Goal: Task Accomplishment & Management: Manage account settings

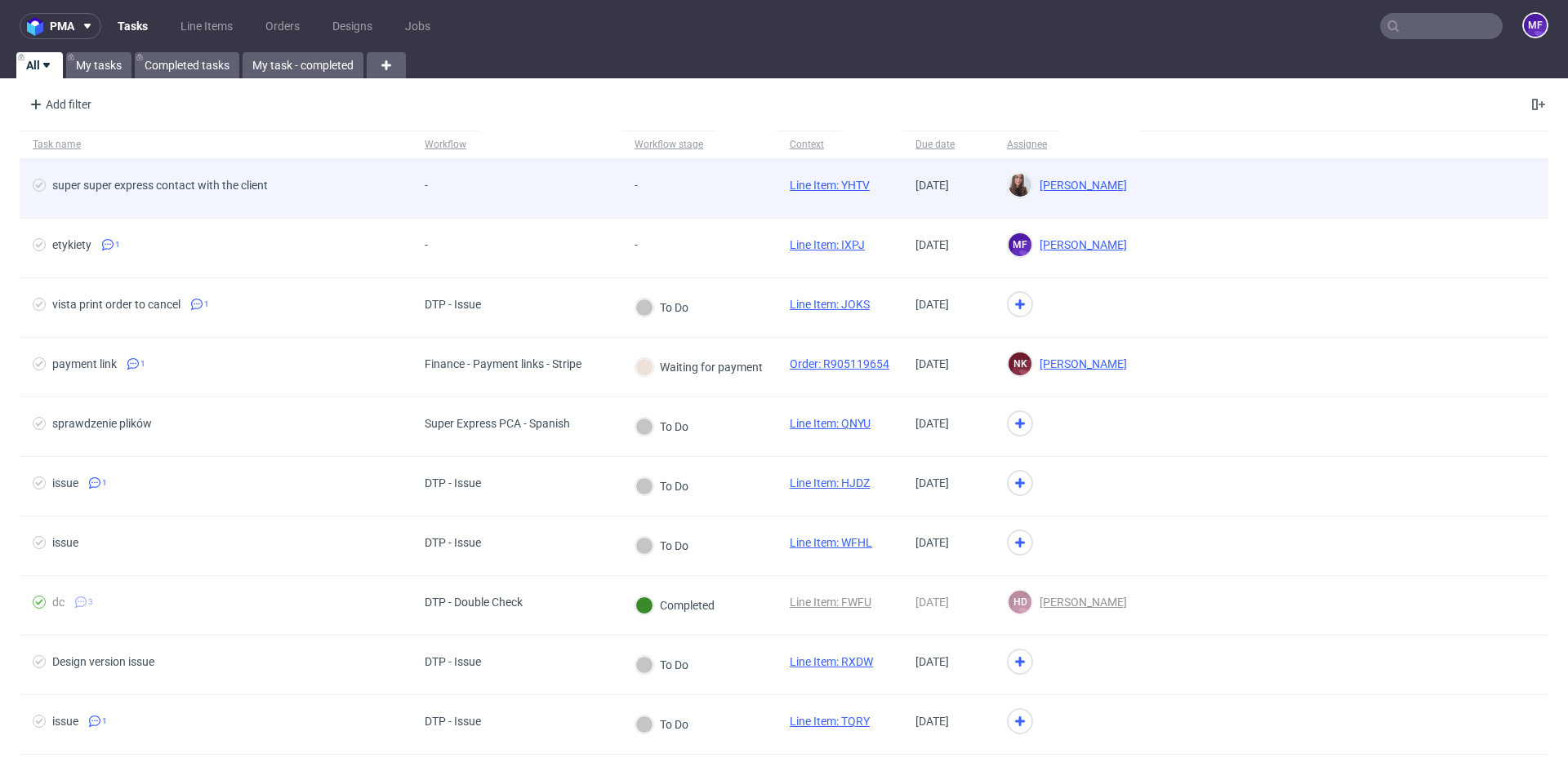
scroll to position [13, 0]
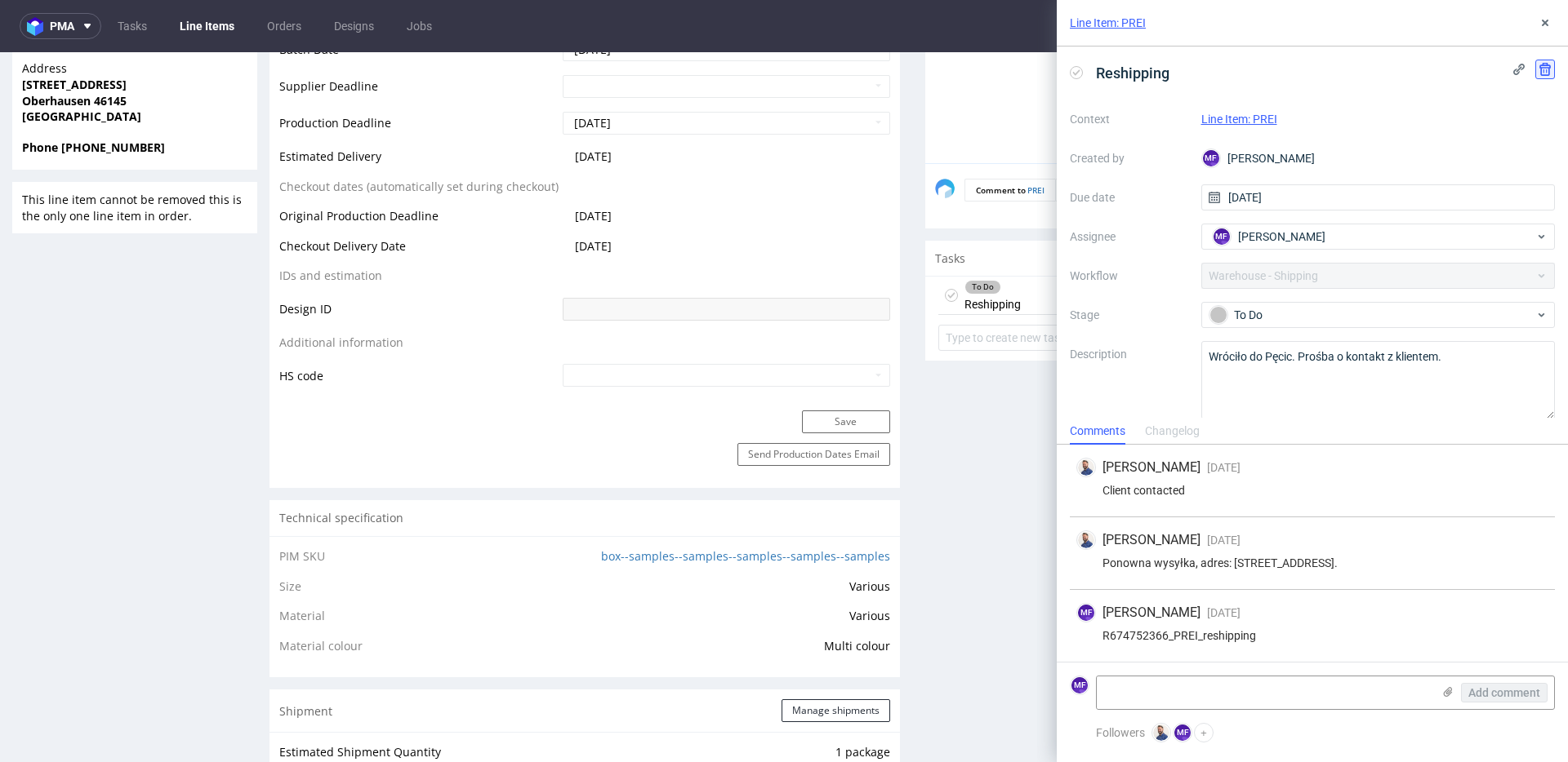
scroll to position [4, 0]
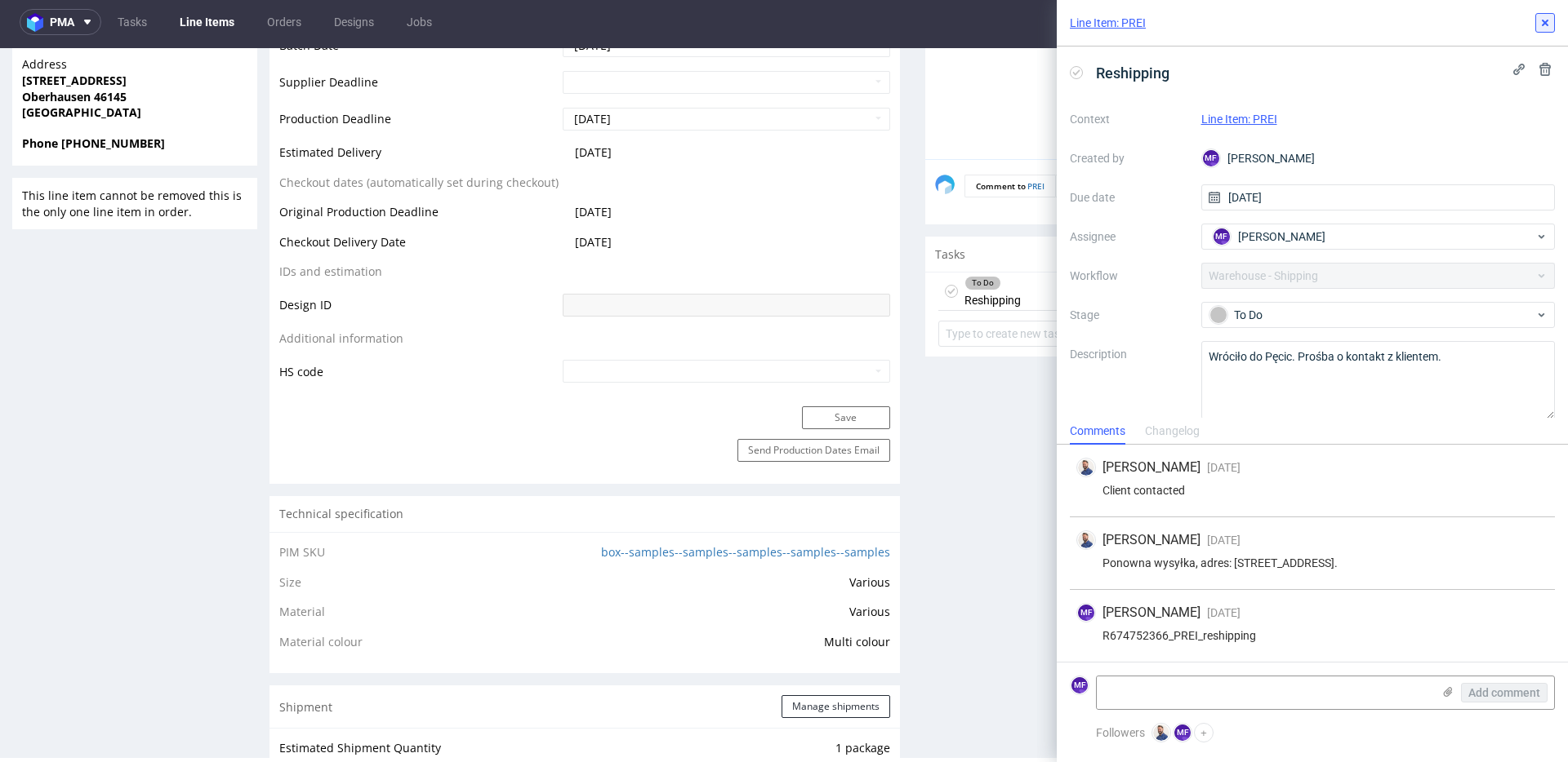
click at [1548, 28] on icon at bounding box center [1545, 23] width 13 height 13
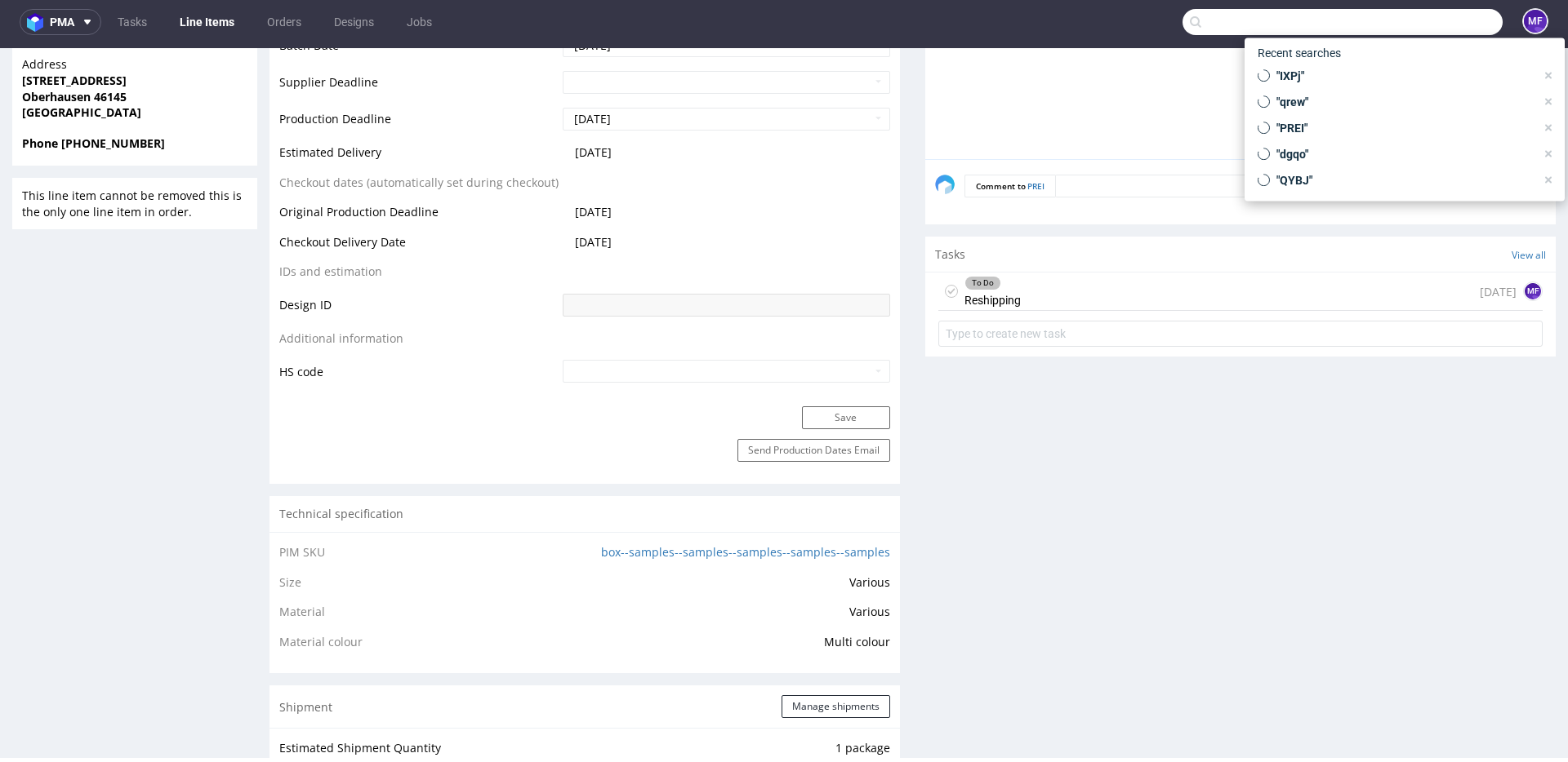
click at [1415, 21] on input "text" at bounding box center [1342, 22] width 320 height 26
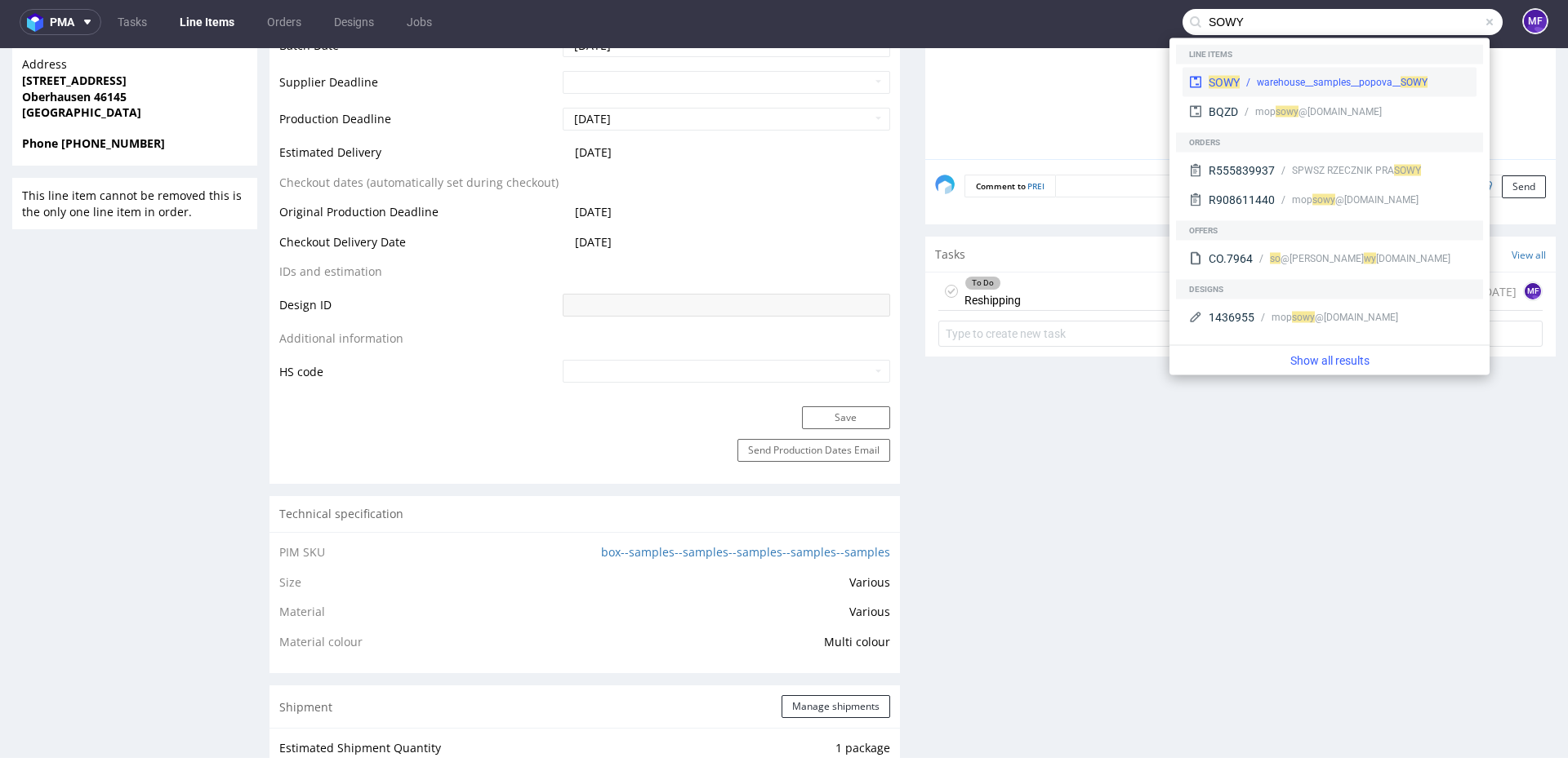
type input "SOWY"
click at [1338, 77] on div "warehouse__samples__popova__ SOWY" at bounding box center [1342, 82] width 171 height 15
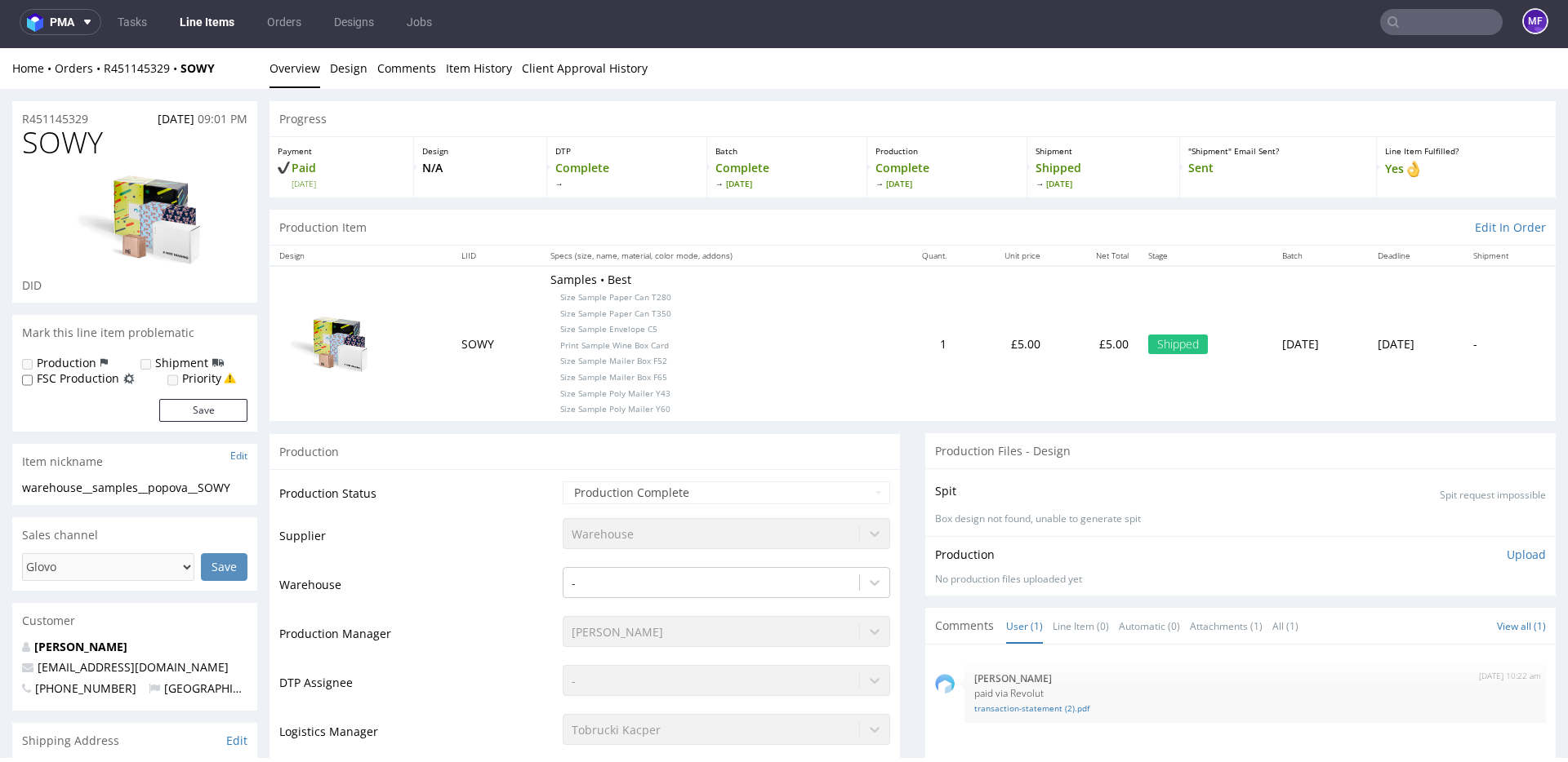
scroll to position [11, 0]
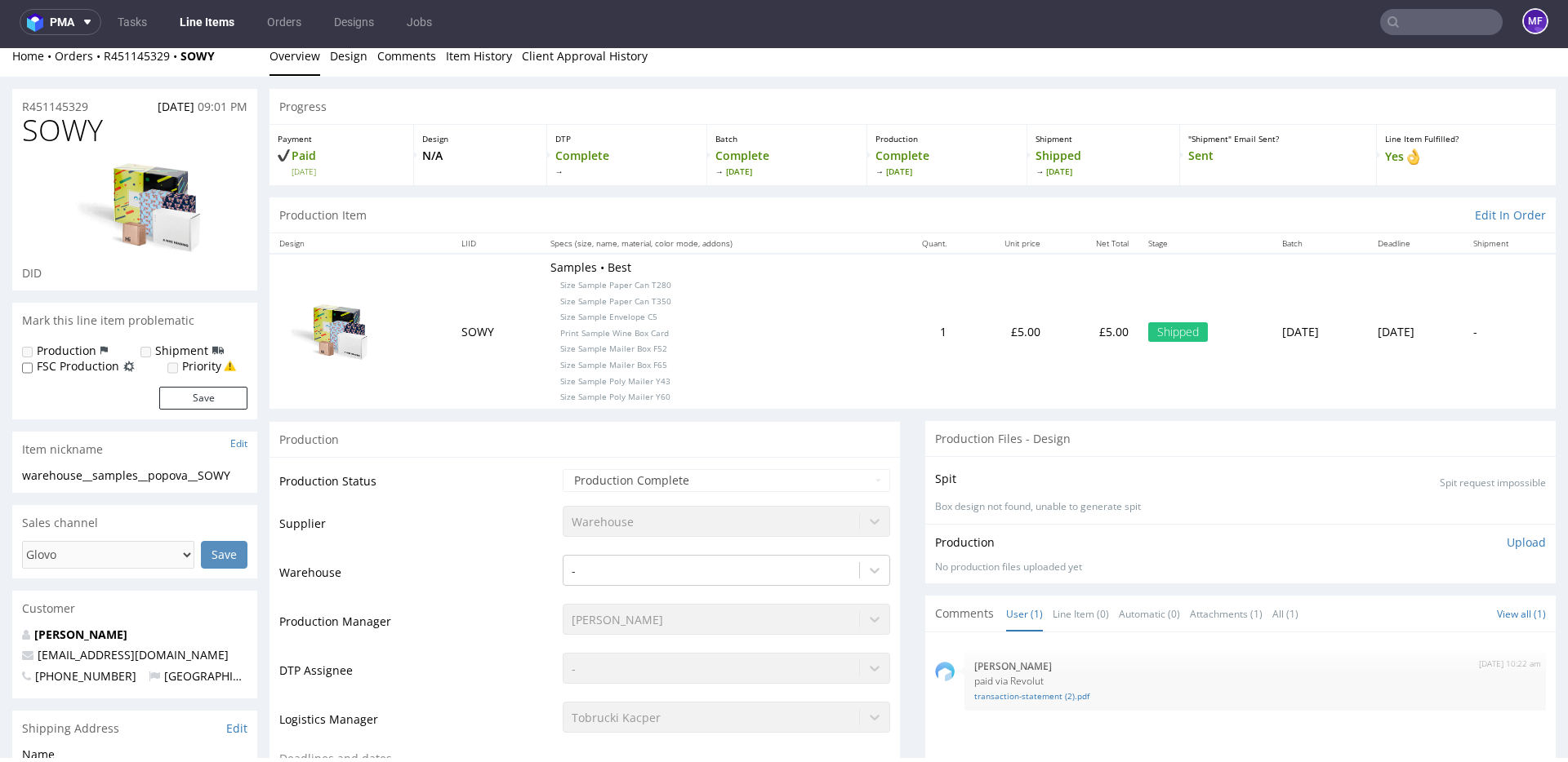
click at [632, 317] on span "Size Sample Envelope C5" at bounding box center [609, 316] width 97 height 11
click at [632, 317] on span "Size Sample Envelope C5" at bounding box center [609, 317] width 97 height 11
click at [645, 317] on p "Samples • Best Size Sample Paper Can T280 Size Sample Paper Can T350 Size Sampl…" at bounding box center [711, 332] width 322 height 144
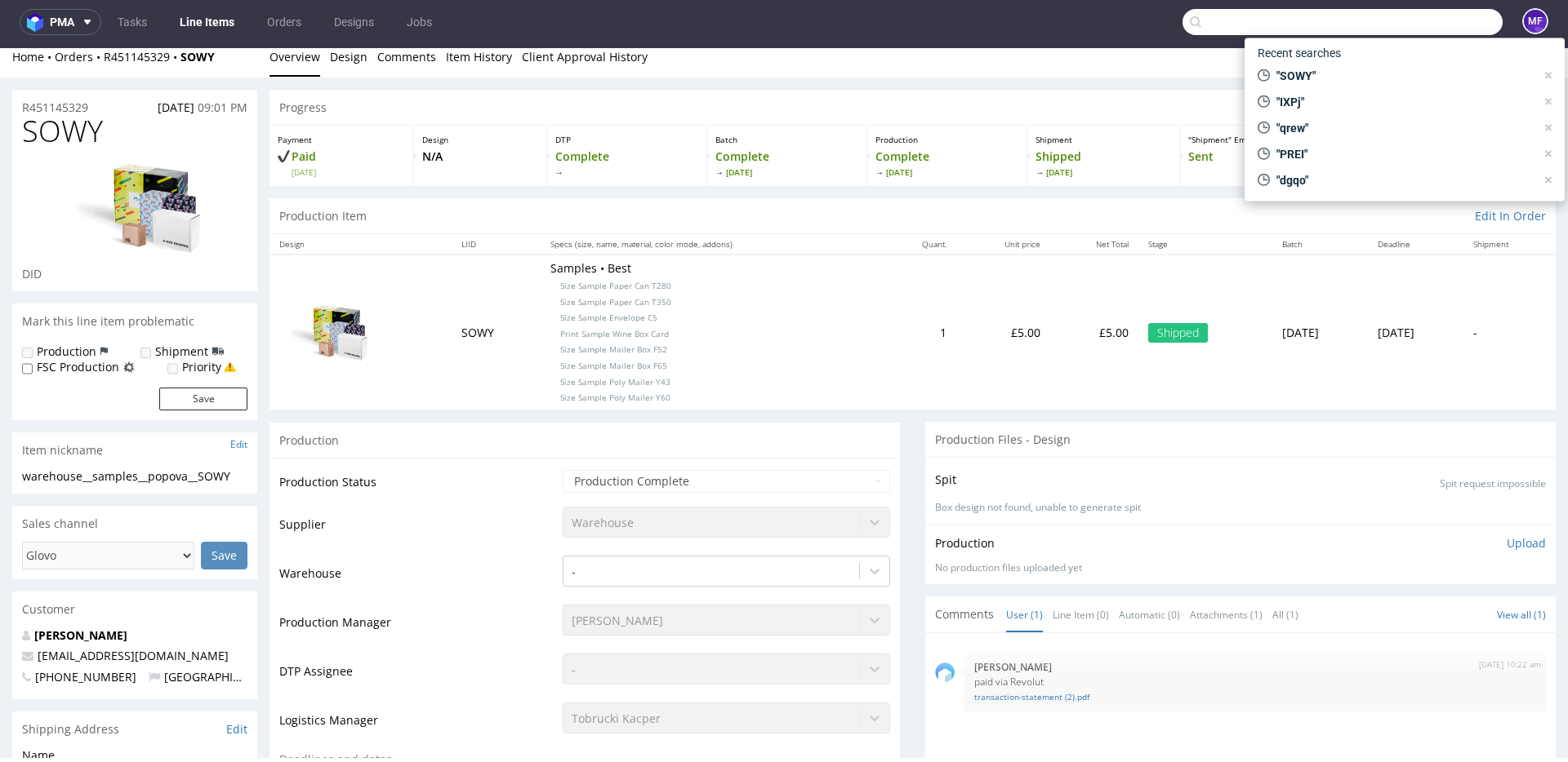
click at [1454, 28] on input "text" at bounding box center [1342, 22] width 320 height 26
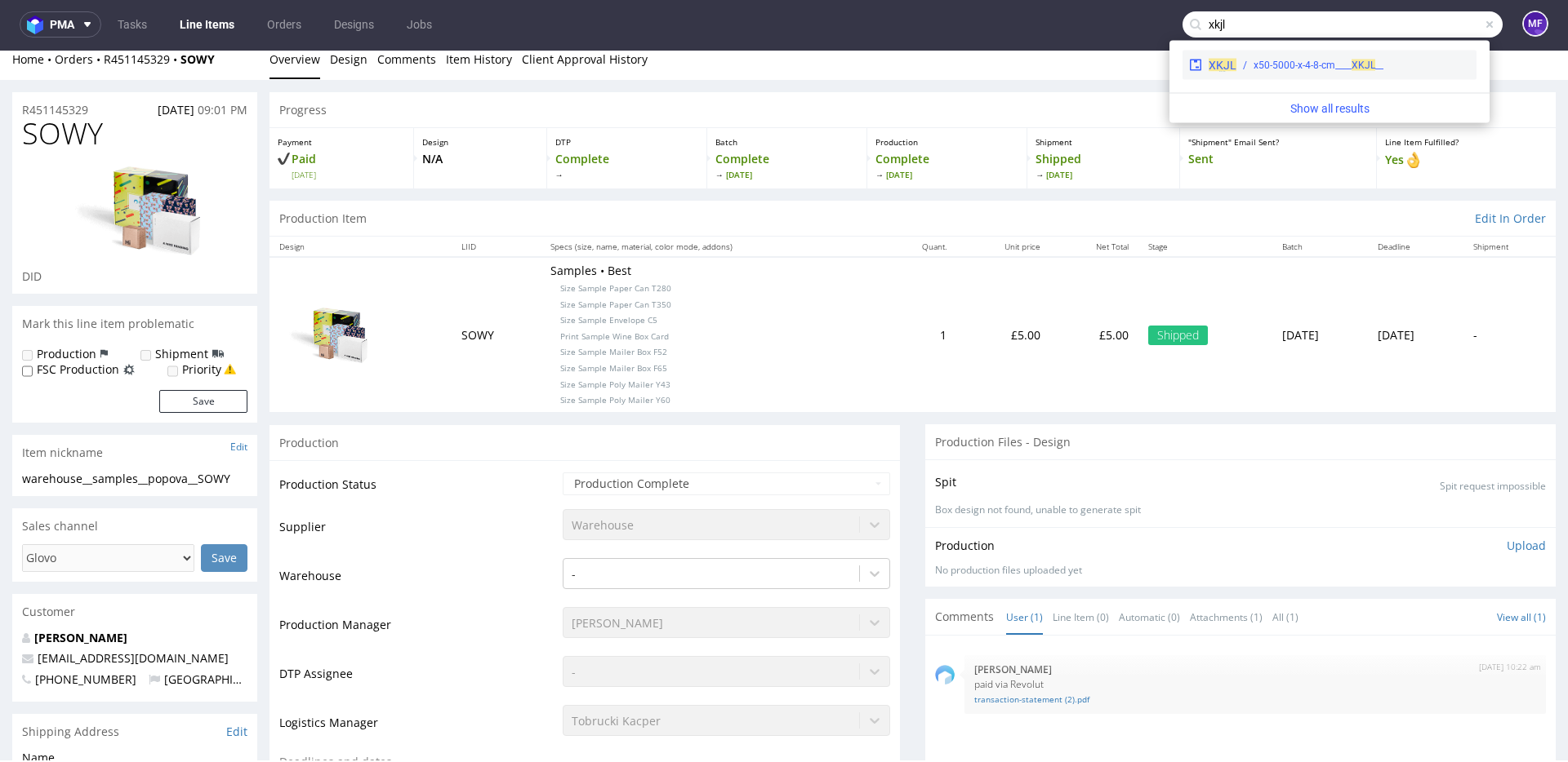
type input "xkjl"
click at [1320, 54] on div "XKJL __x50-5000-x-4-8-cm____ XKJL" at bounding box center [1330, 64] width 294 height 29
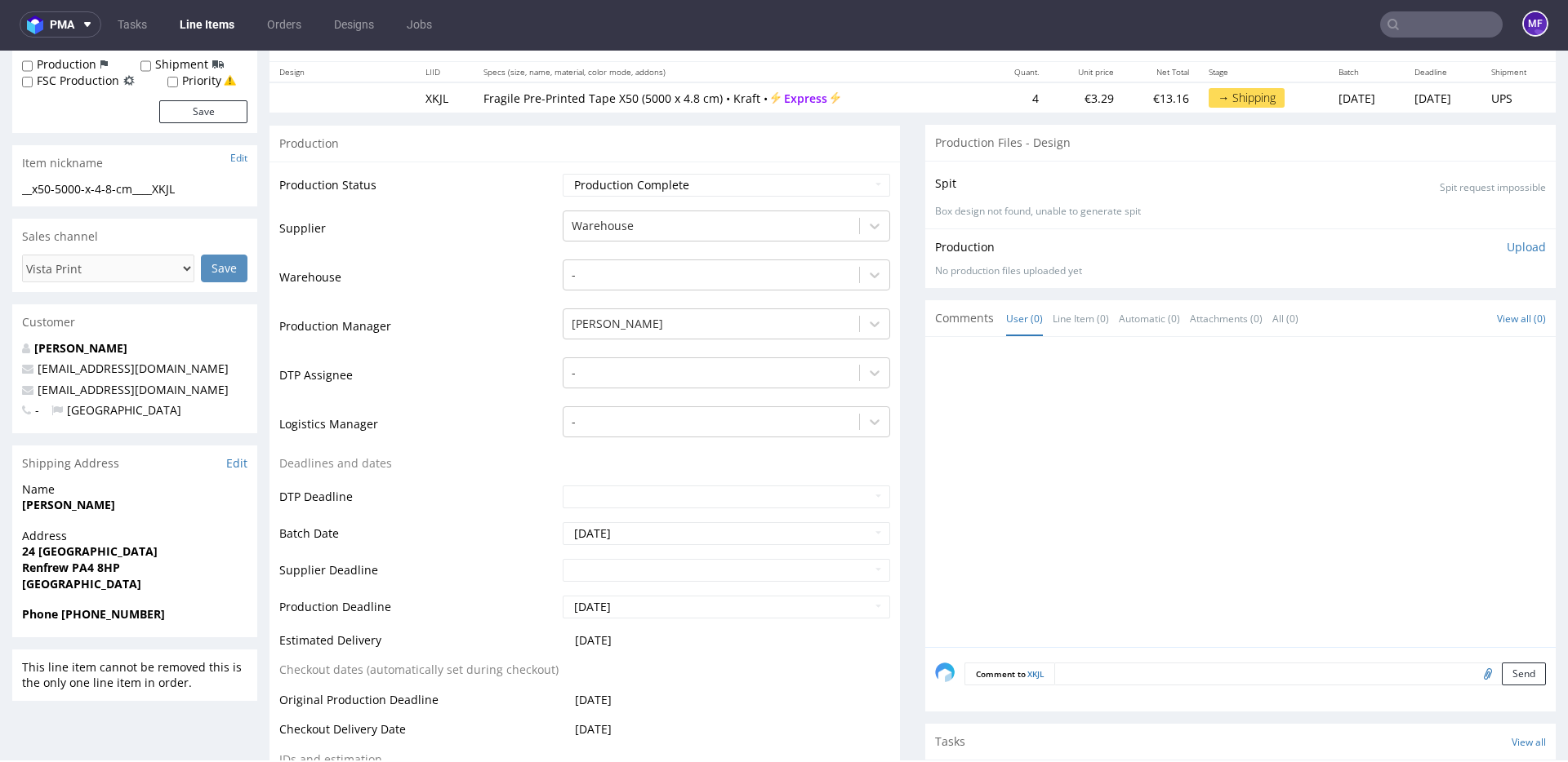
scroll to position [188, 0]
click at [1405, 18] on input "text" at bounding box center [1441, 25] width 123 height 26
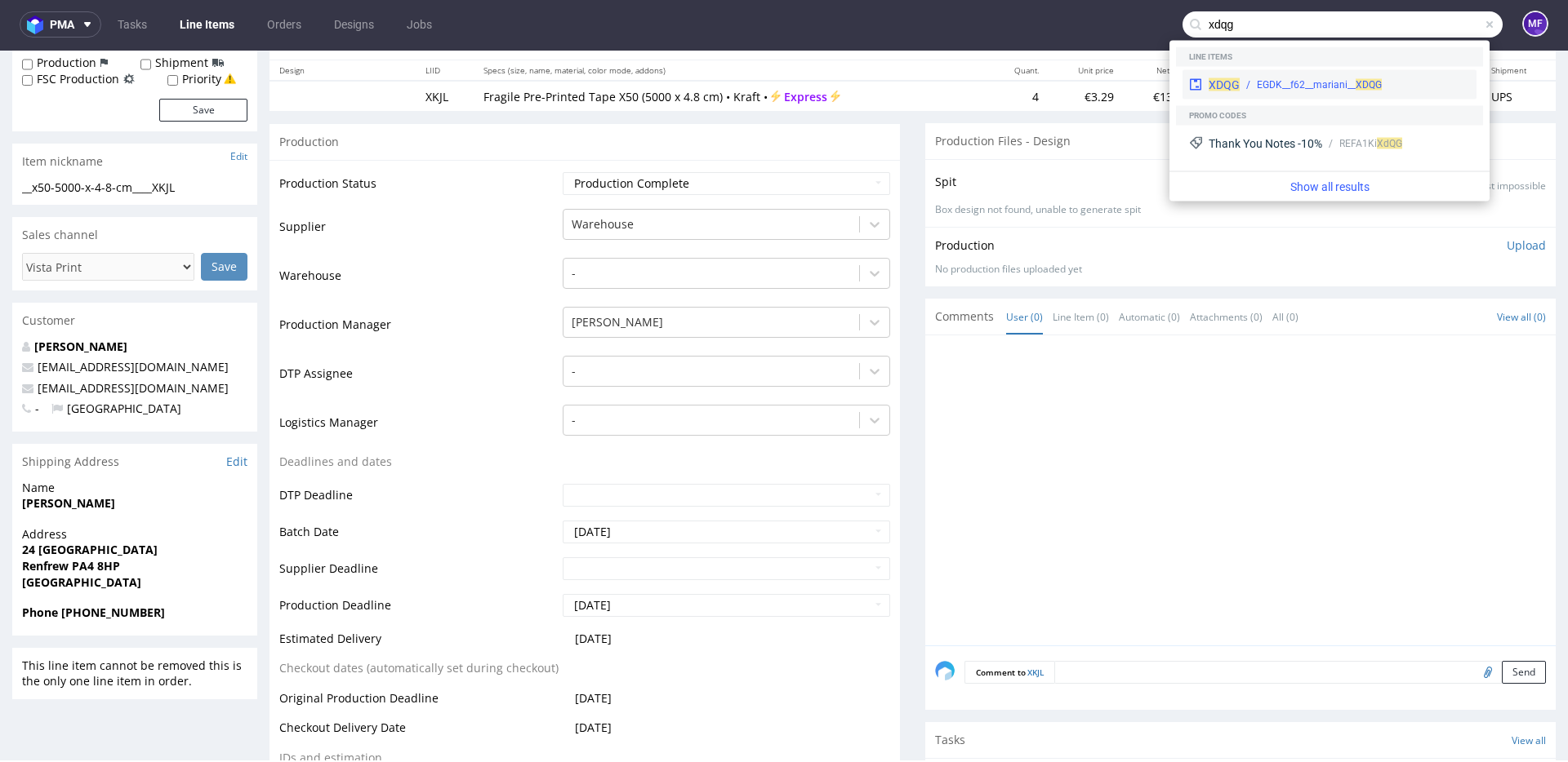
type input "xdqg"
click at [1324, 80] on div "EGDK__f62__mariani__ XDQG" at bounding box center [1319, 85] width 125 height 15
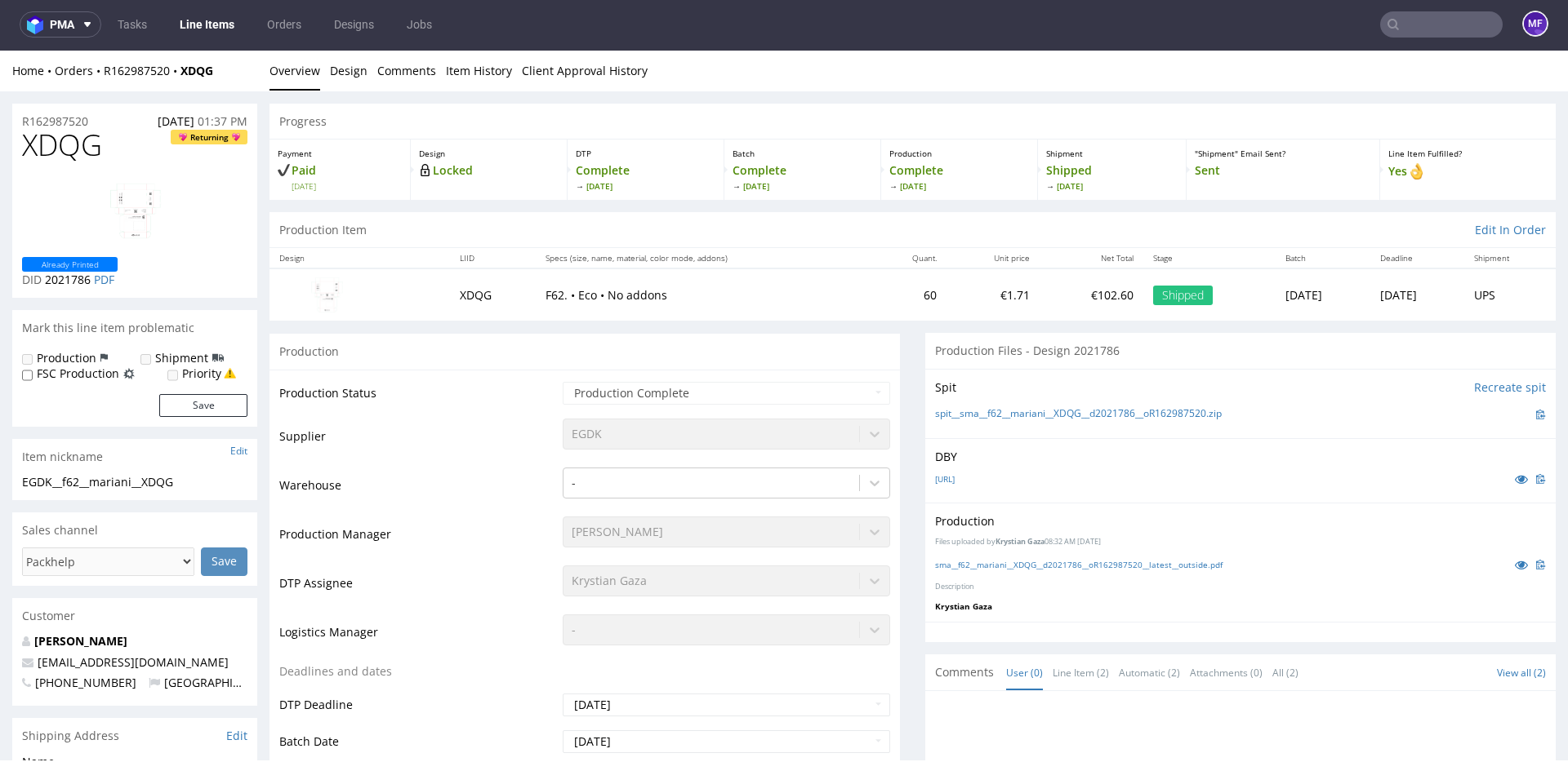
drag, startPoint x: 227, startPoint y: 72, endPoint x: 251, endPoint y: 52, distance: 31.2
click at [201, 76] on div "Home Orders R162987520 XDQG" at bounding box center [135, 70] width 245 height 17
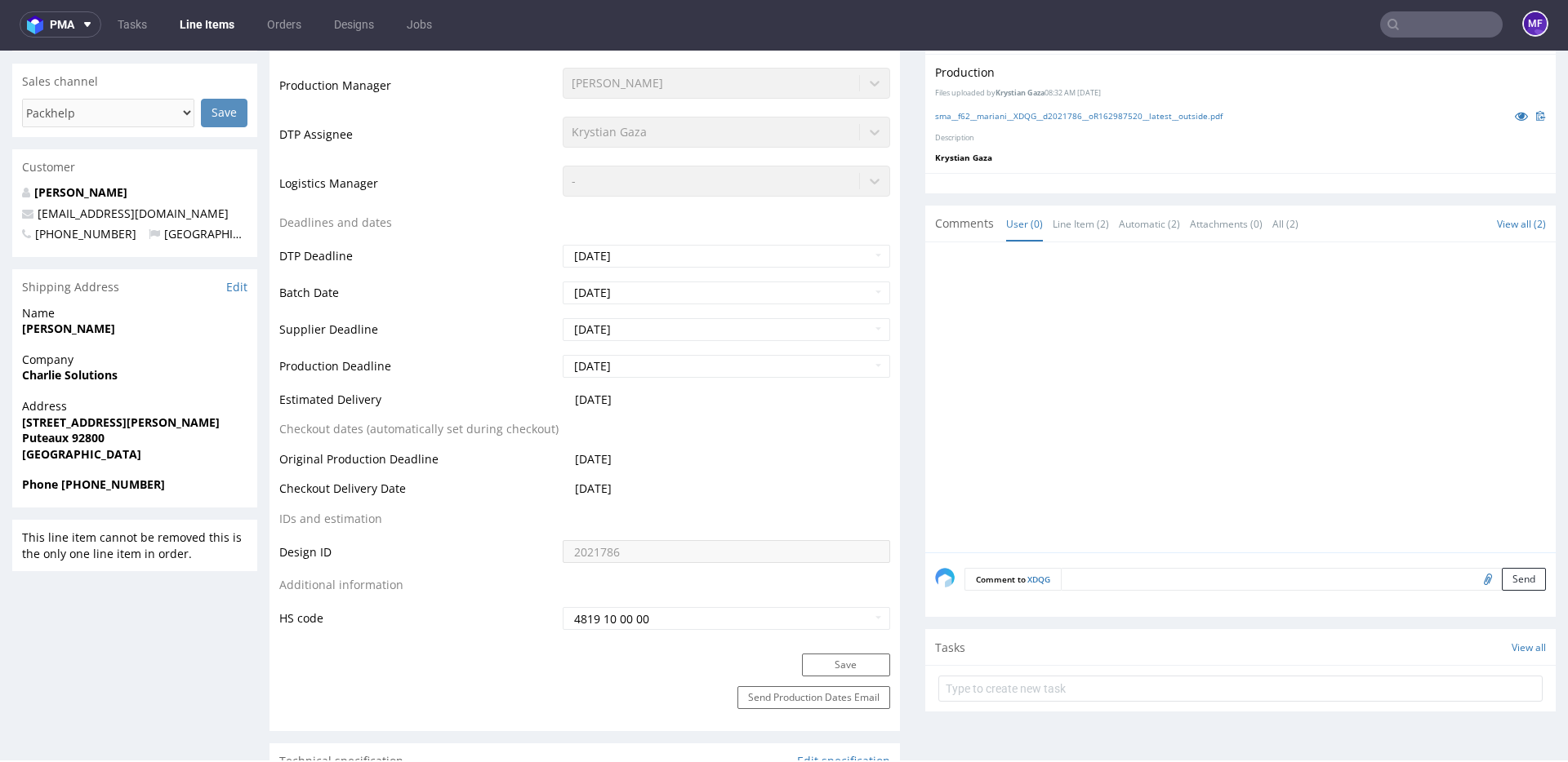
scroll to position [1, 0]
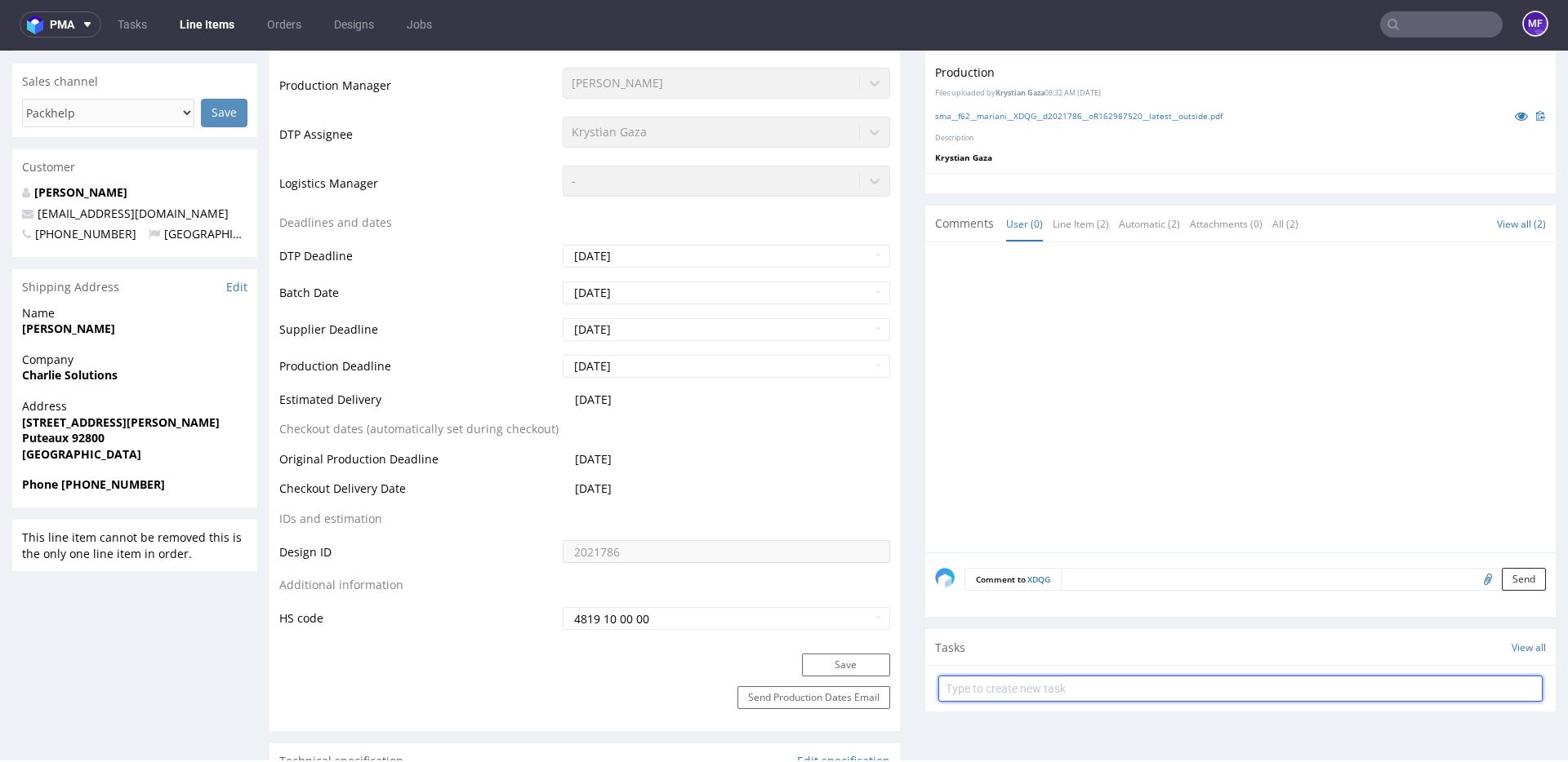
click at [995, 685] on input "text" at bounding box center [1241, 689] width 605 height 26
type input "Zwrot"
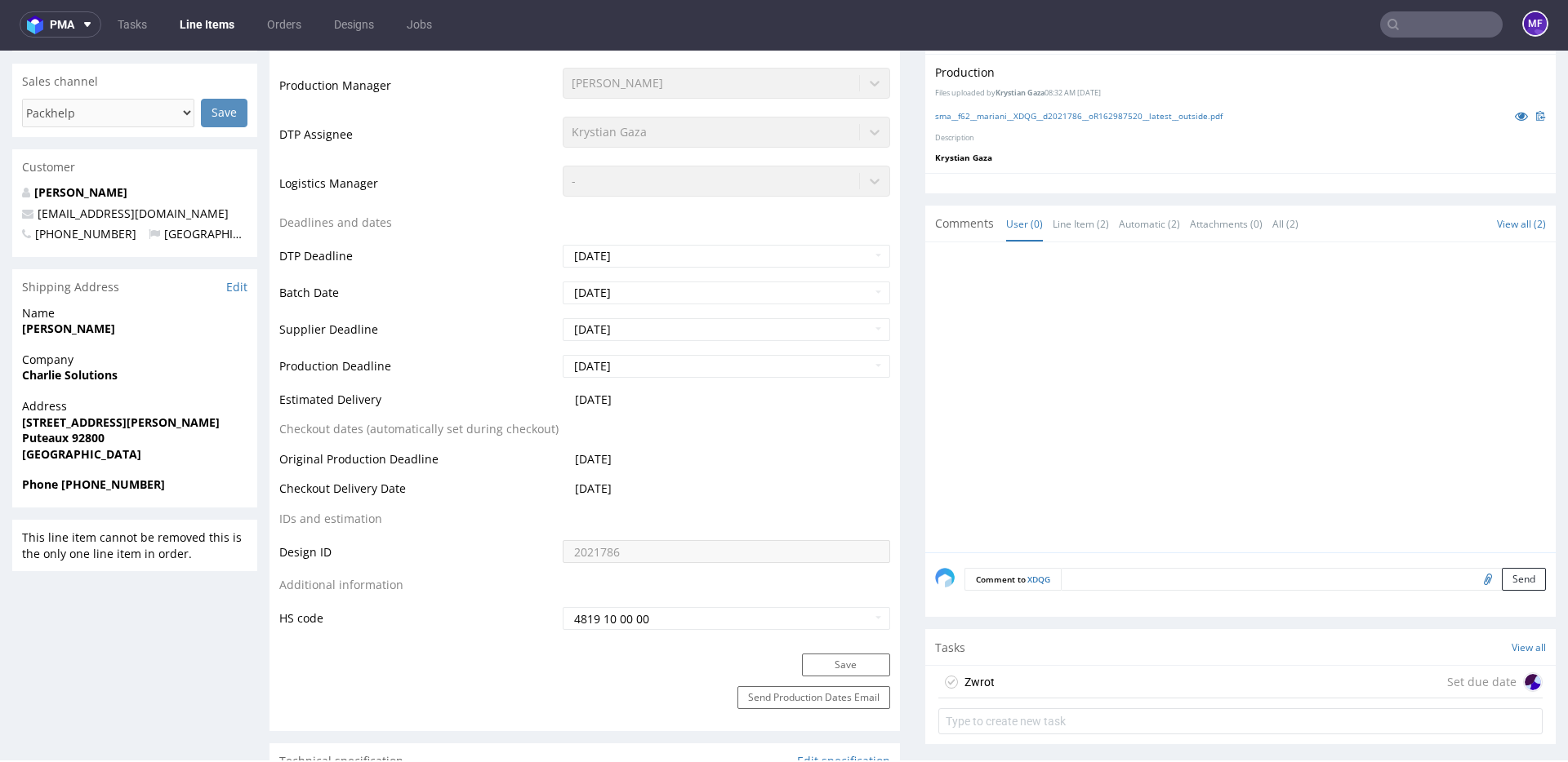
click at [1052, 672] on div "Zwrot Set due date" at bounding box center [1241, 682] width 605 height 33
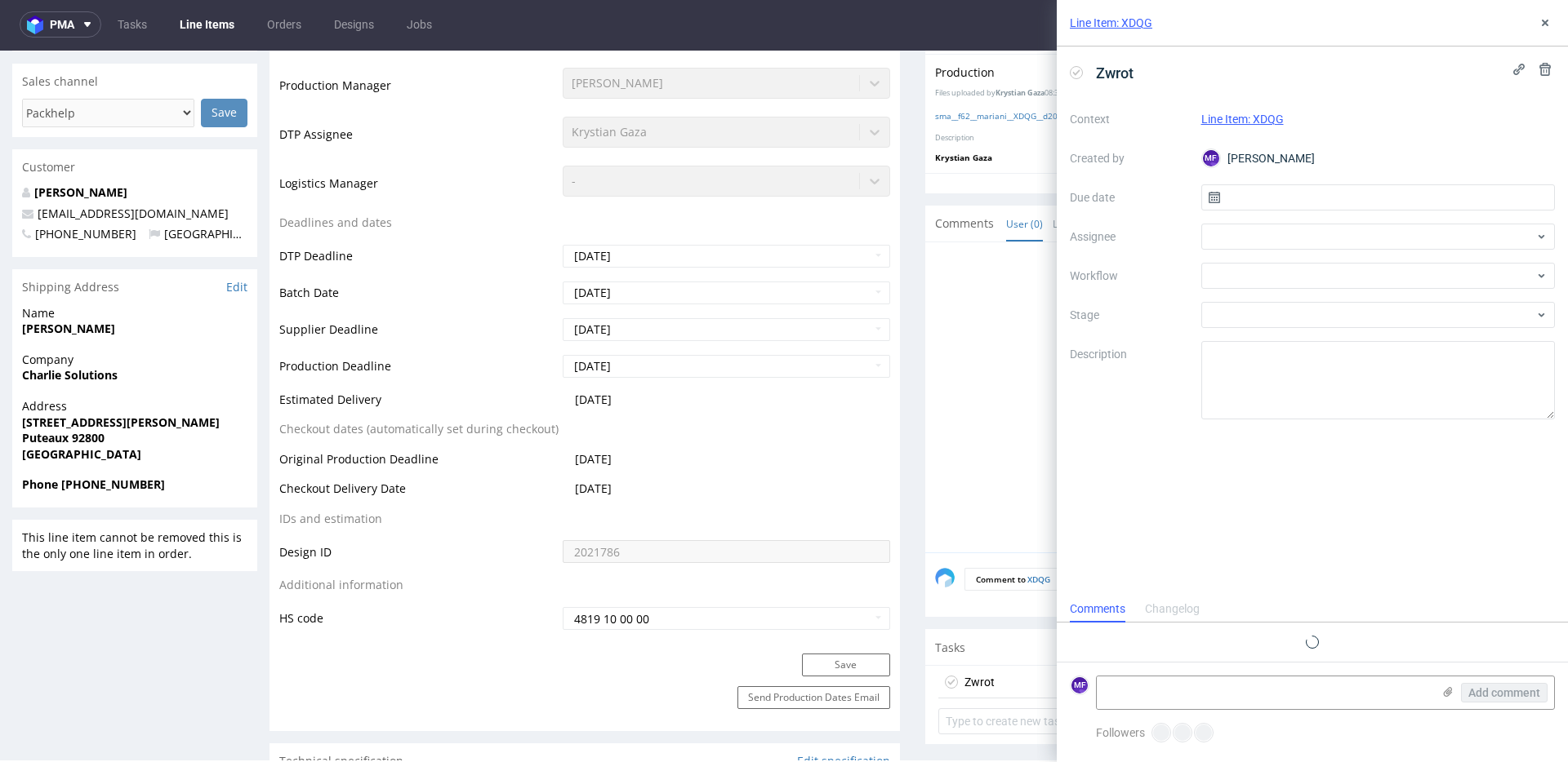
scroll to position [13, 0]
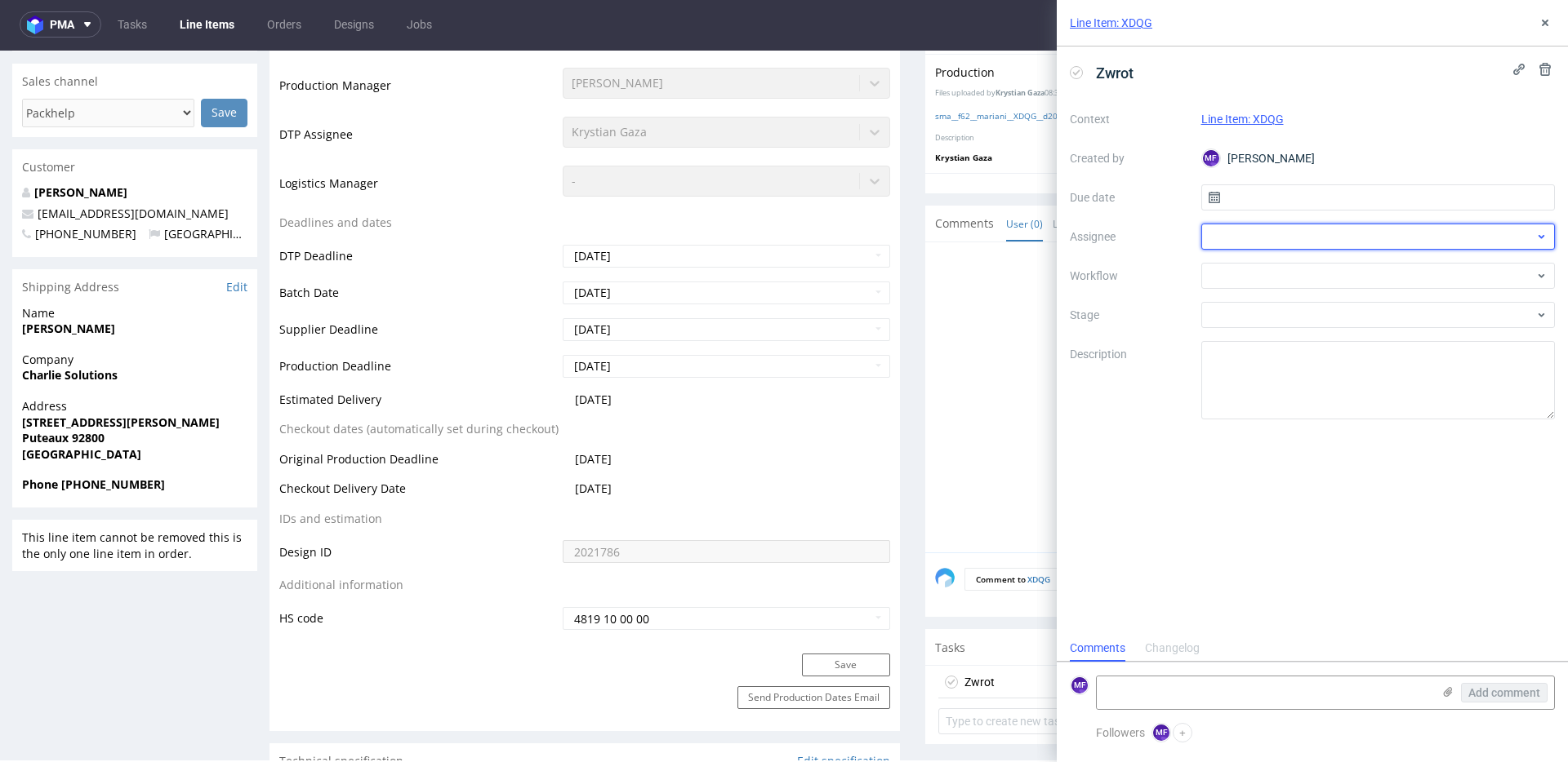
click at [1224, 240] on div at bounding box center [1379, 237] width 354 height 26
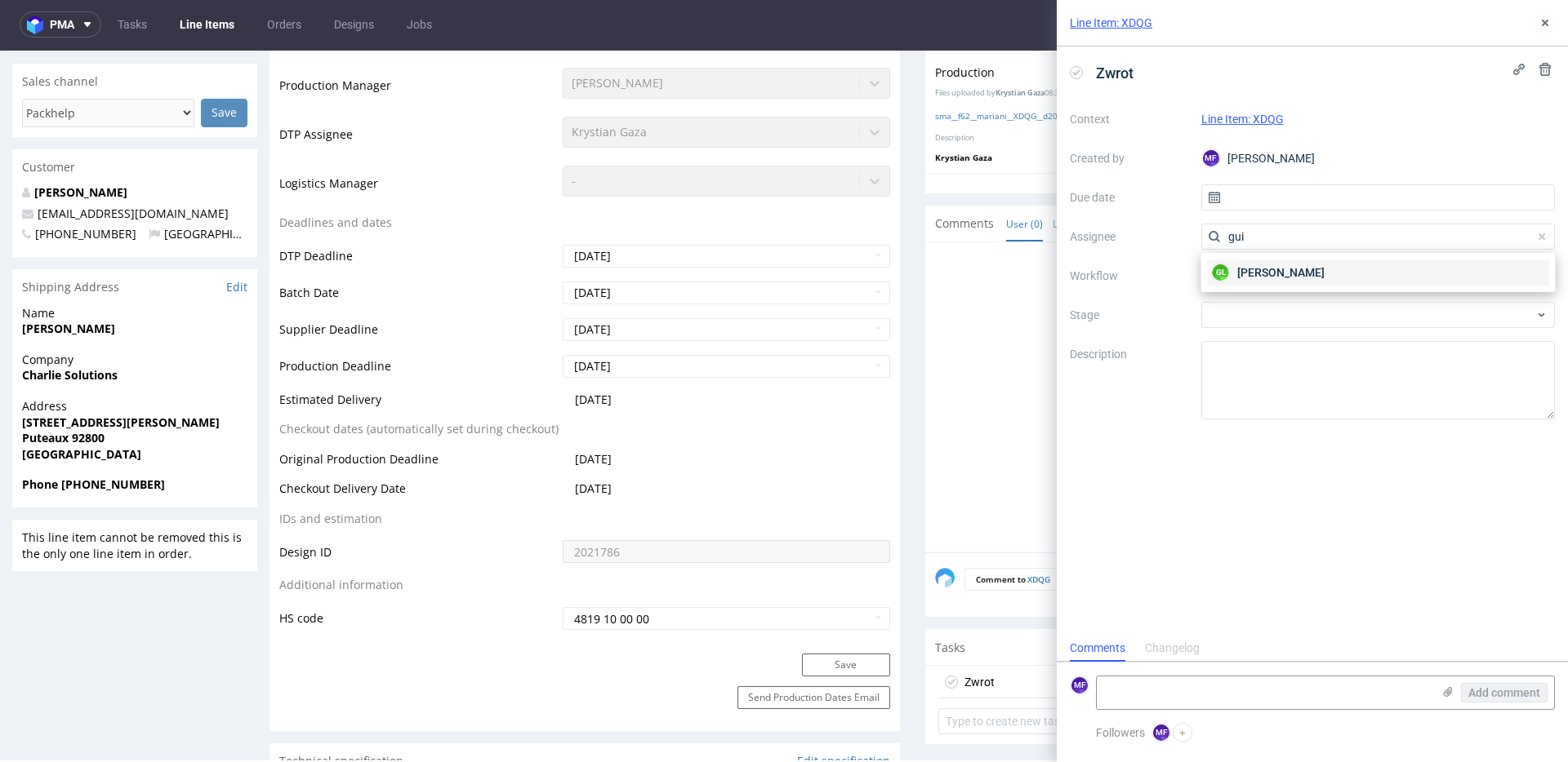
type input "gui"
click at [1241, 270] on span "[PERSON_NAME]" at bounding box center [1281, 272] width 87 height 17
click at [1251, 283] on div at bounding box center [1379, 276] width 354 height 26
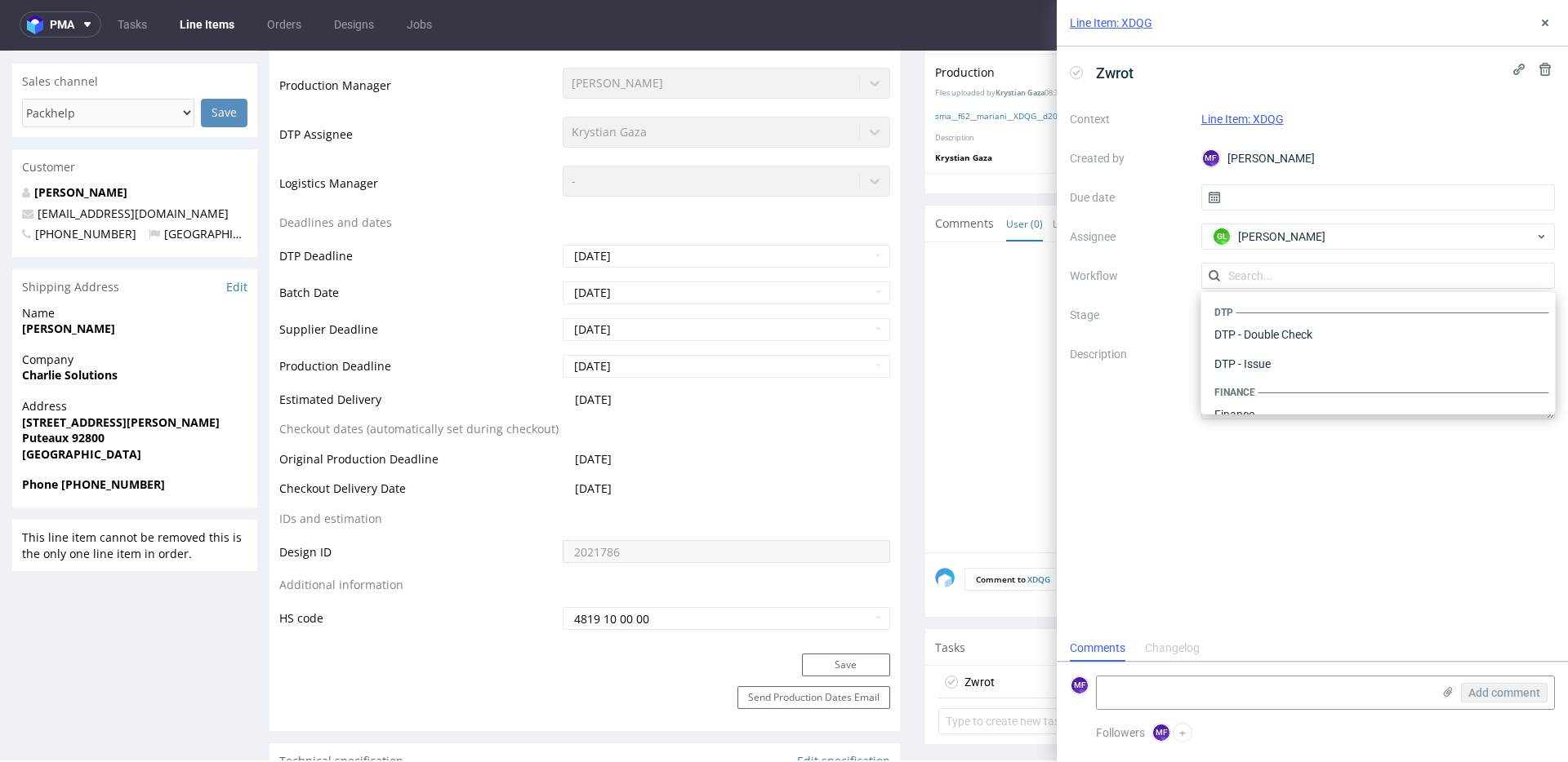
scroll to position [1004, 0]
click at [1258, 393] on div "Warehouse - Shipping" at bounding box center [1379, 393] width 341 height 29
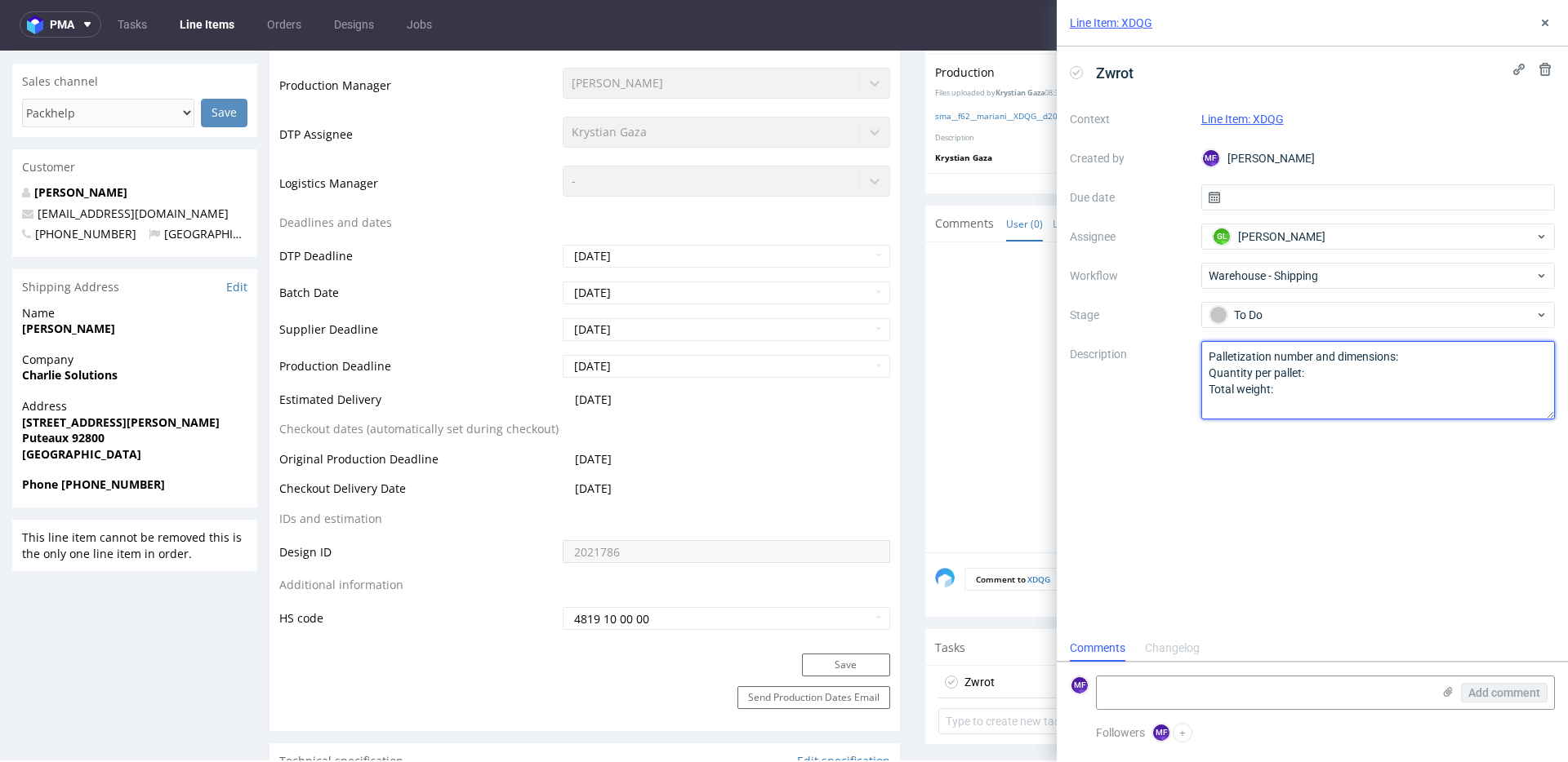
drag, startPoint x: 1281, startPoint y: 394, endPoint x: 1093, endPoint y: 329, distance: 198.9
click at [1093, 329] on div "Context Line Item: XDQG Created by MF Michał Fedorowicz Due date Assignee GL Gu…" at bounding box center [1312, 263] width 485 height 314
type textarea "Wróciło do Pęcic. Prośba o kontakt z klientem."
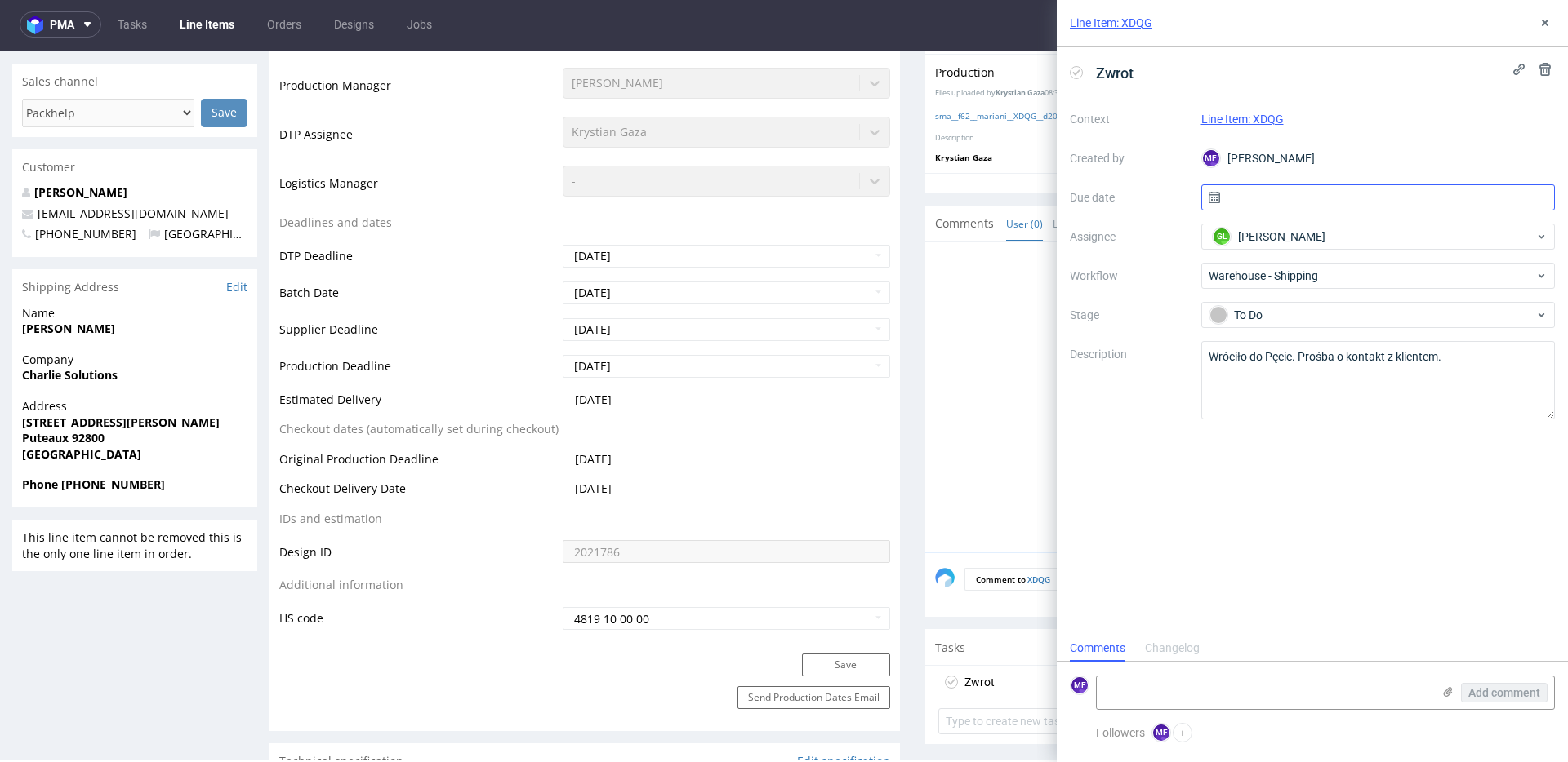
click at [1261, 195] on input "text" at bounding box center [1379, 197] width 354 height 26
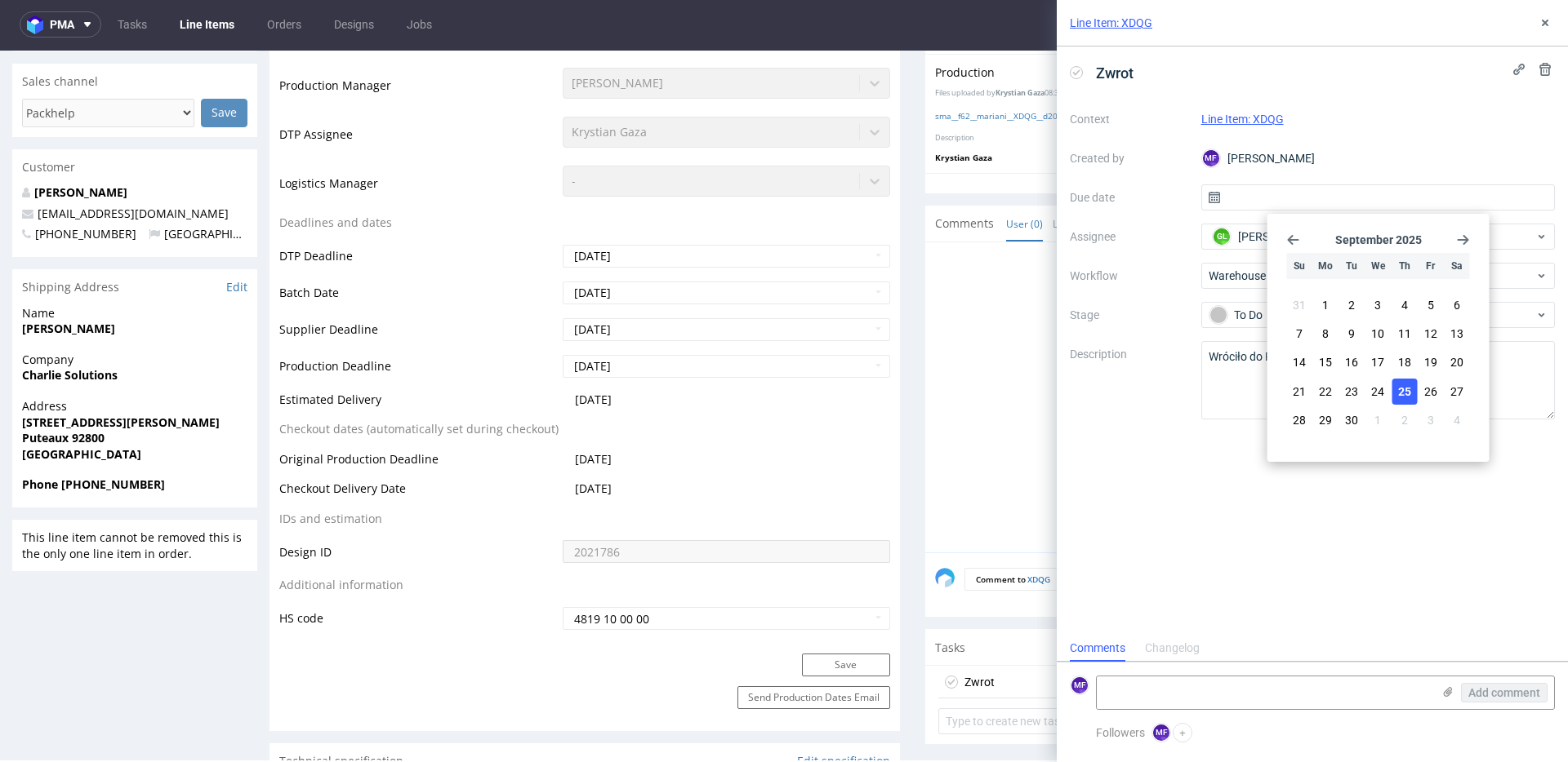
click at [1408, 397] on span "25" at bounding box center [1404, 392] width 13 height 17
type input "[DATE]"
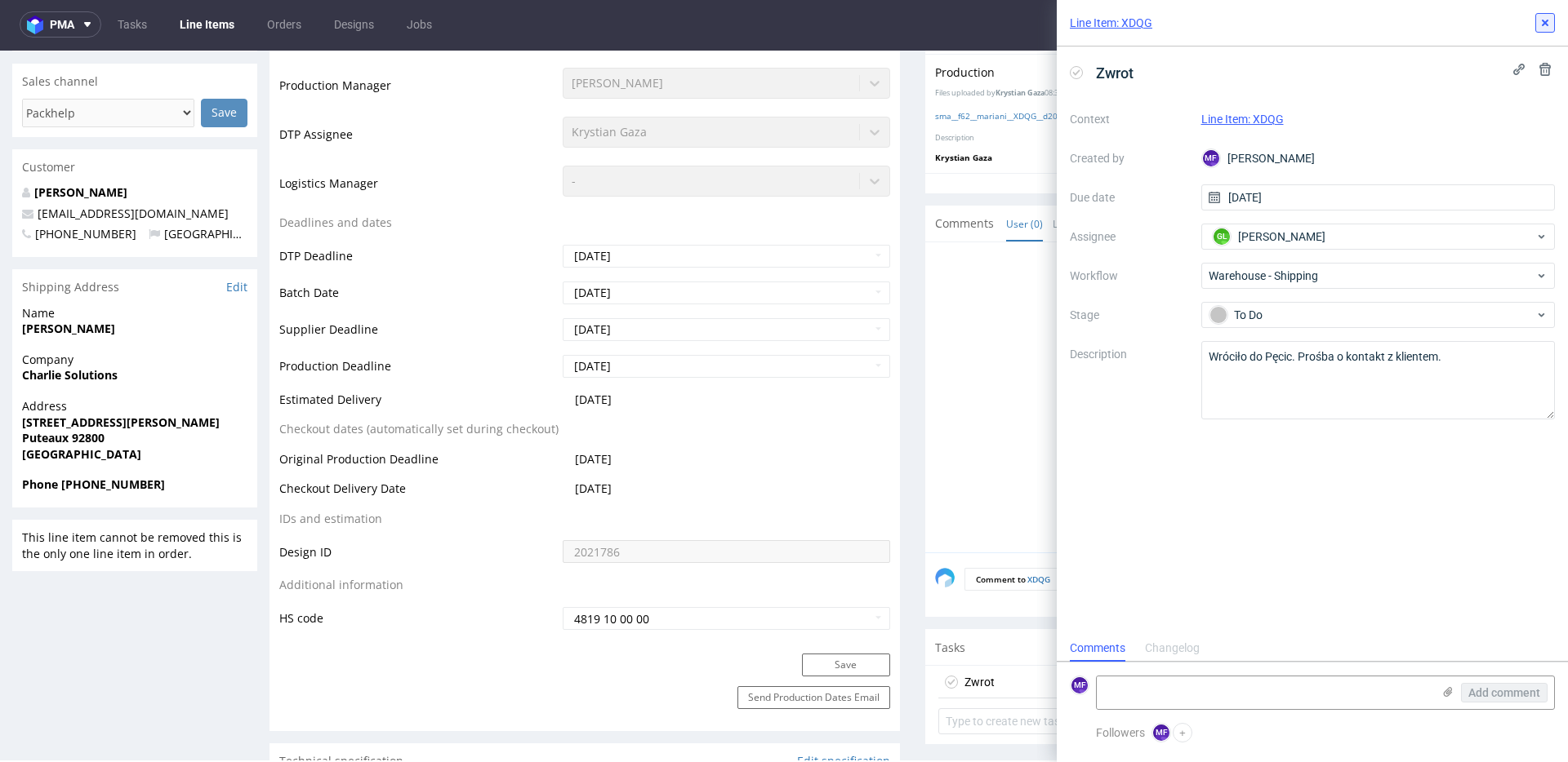
click at [1543, 30] on button at bounding box center [1545, 23] width 19 height 19
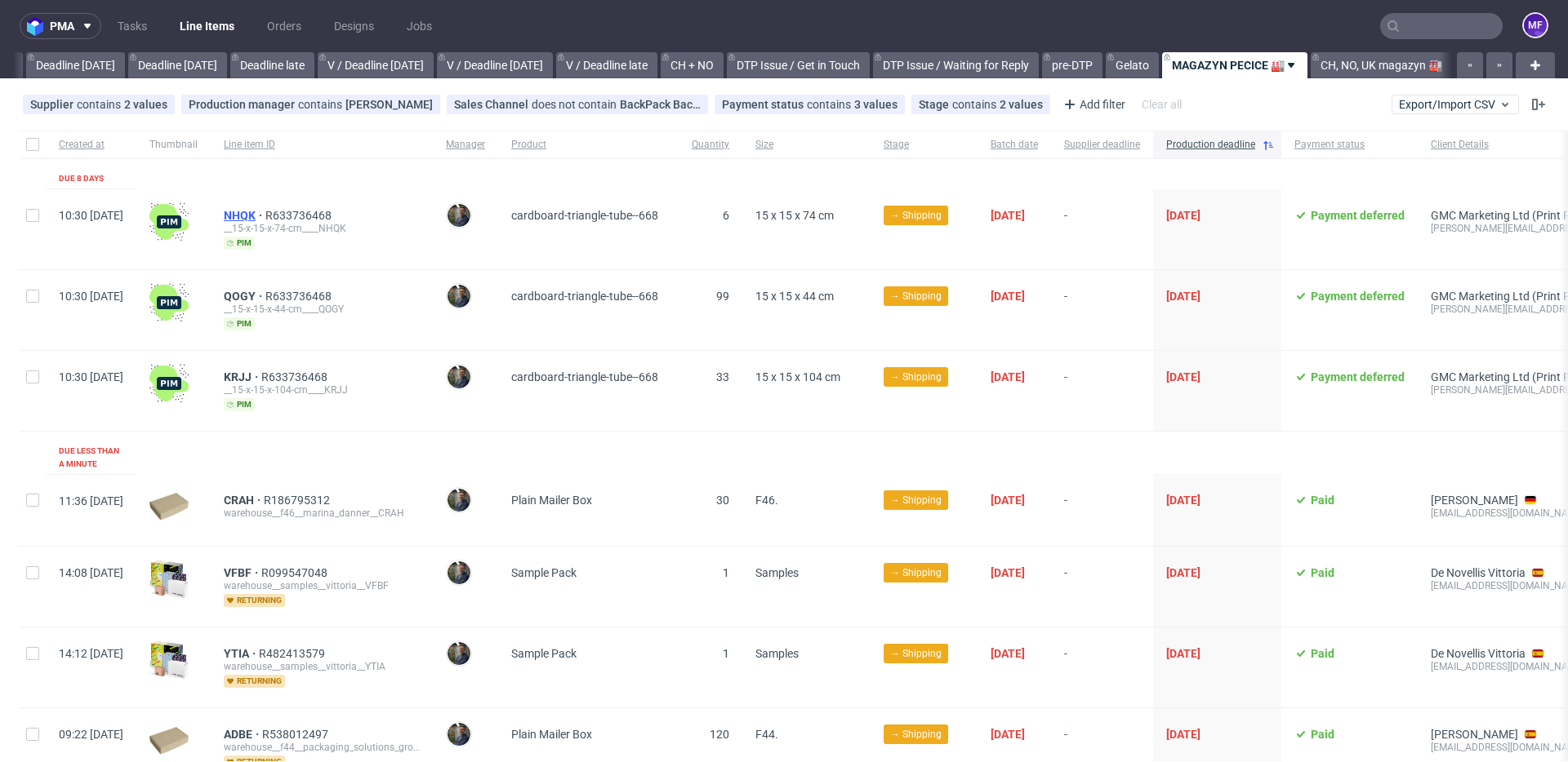
click at [265, 218] on span "NHQK" at bounding box center [244, 215] width 41 height 13
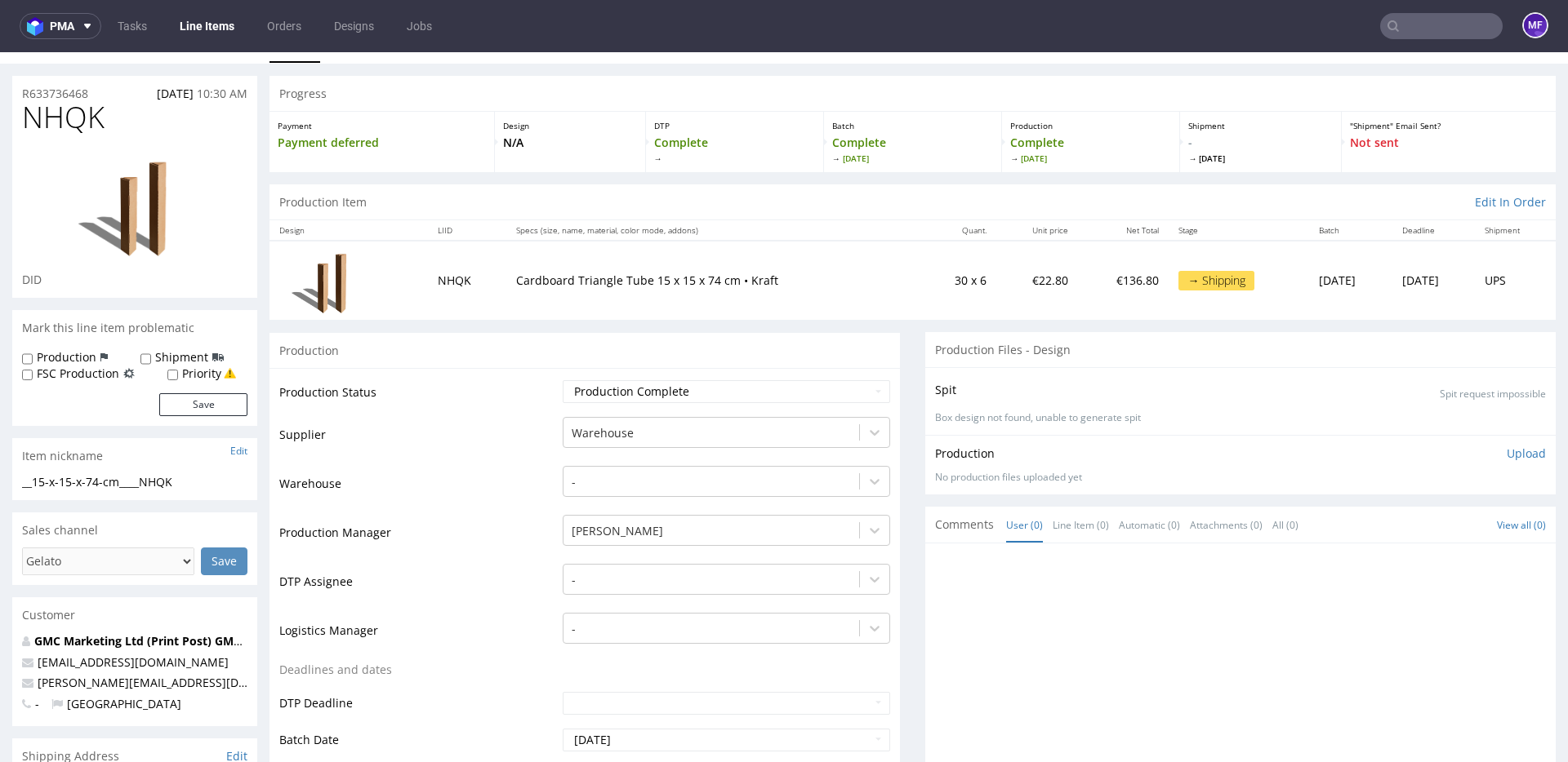
scroll to position [40, 0]
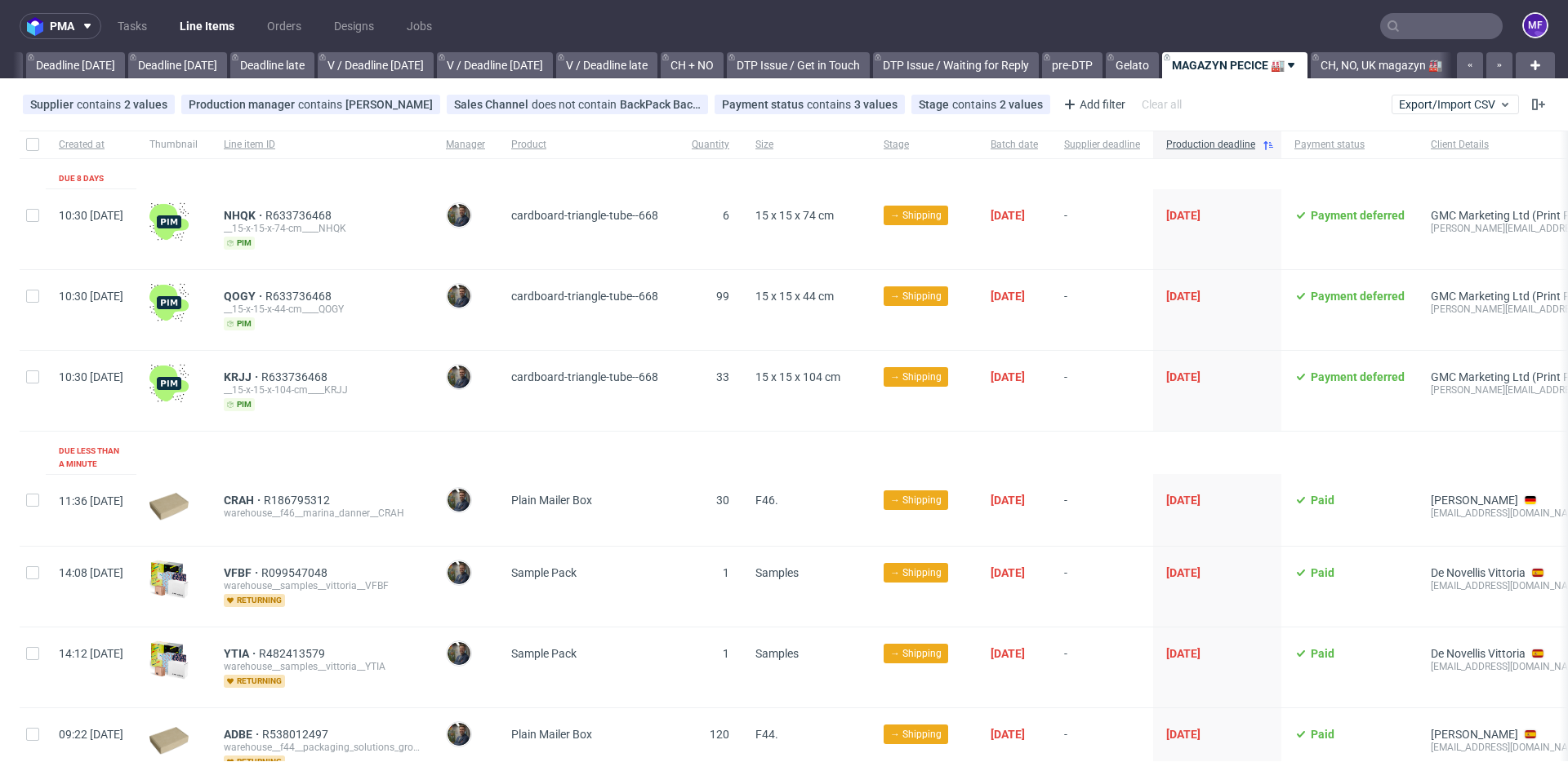
scroll to position [0, 1758]
click at [1060, 111] on icon at bounding box center [1070, 104] width 19 height 19
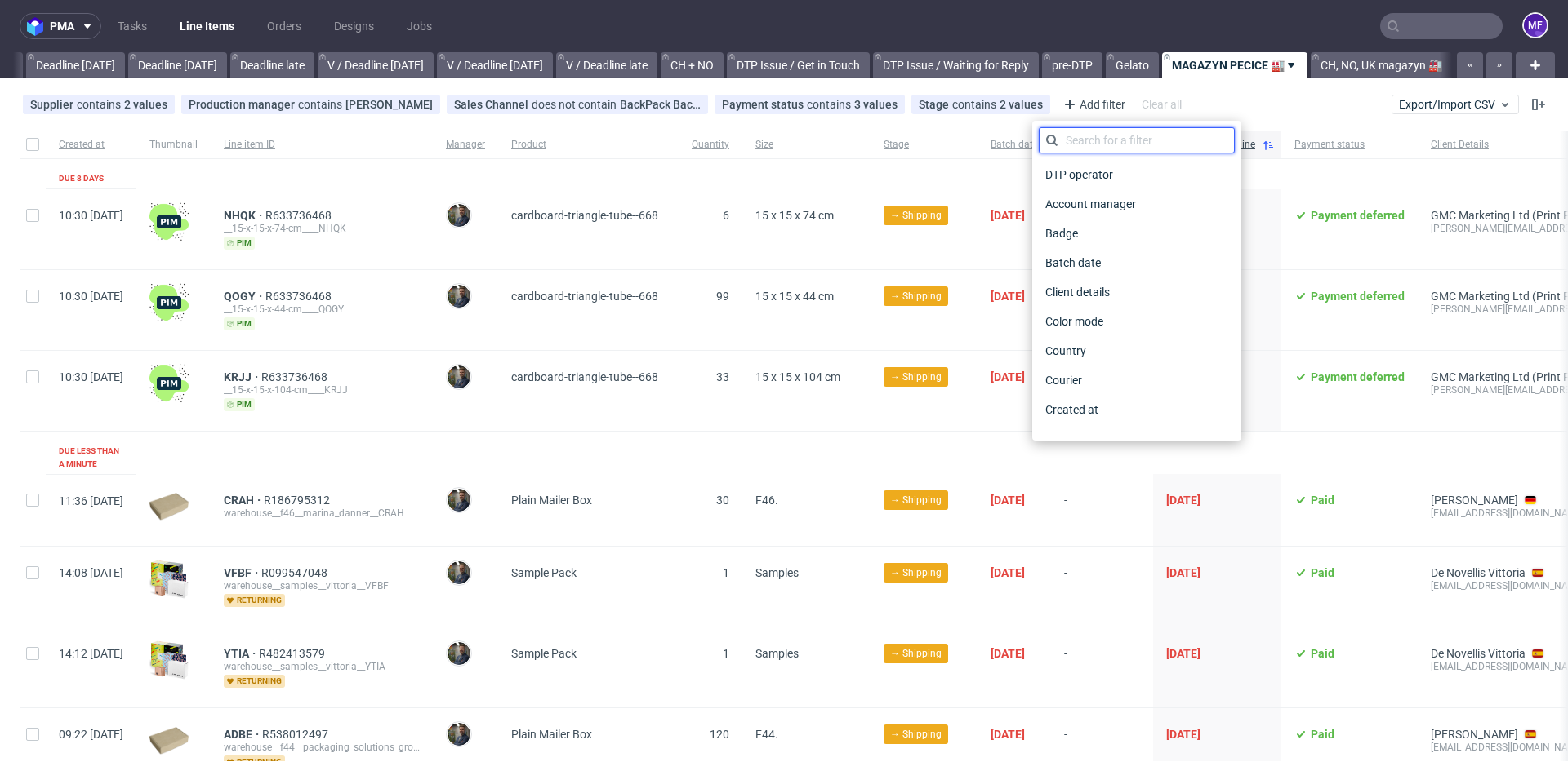
click at [1073, 134] on input "text" at bounding box center [1137, 141] width 196 height 26
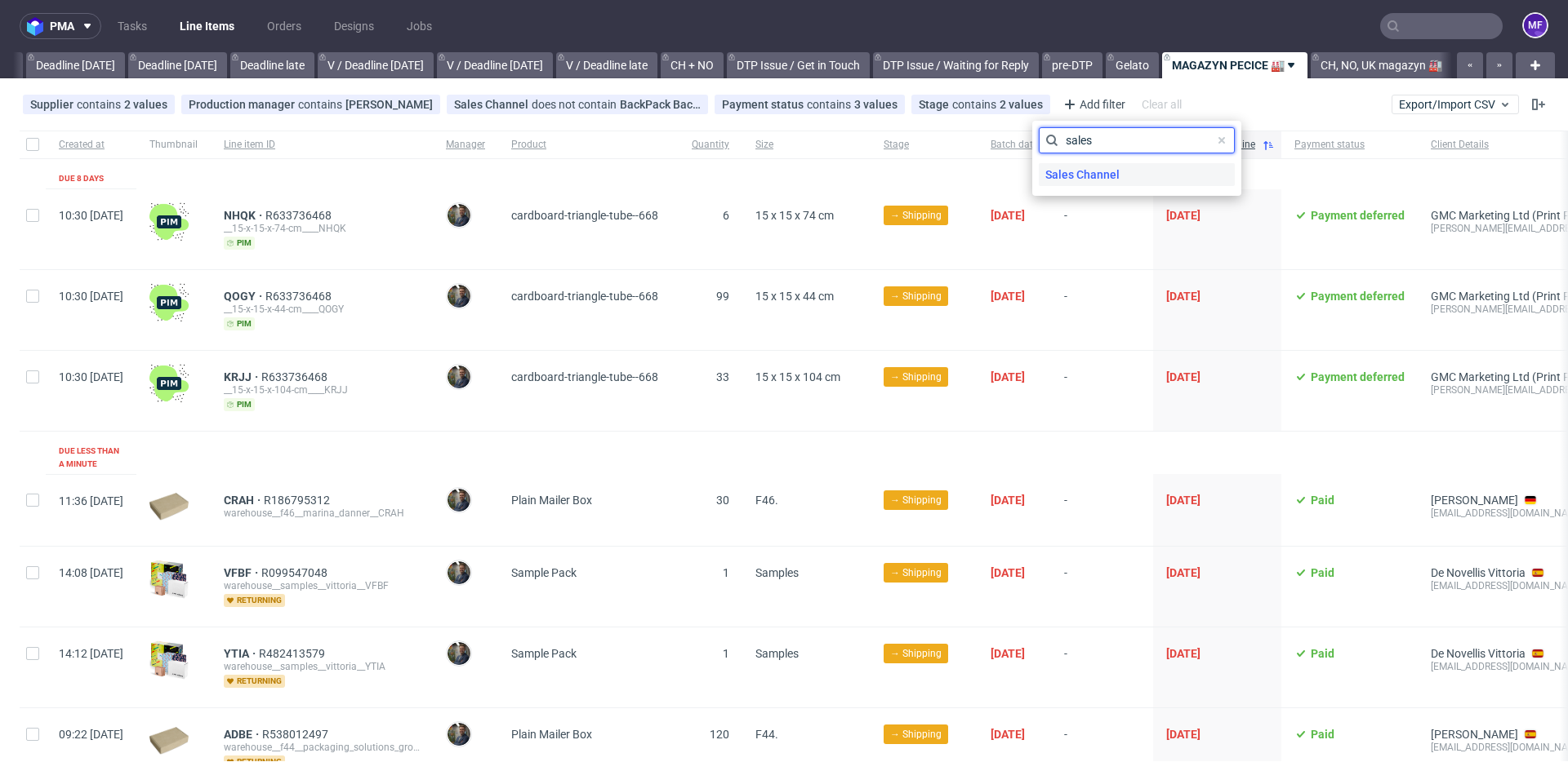
type input "sales"
click at [1068, 172] on span "Sales Channel" at bounding box center [1082, 174] width 87 height 23
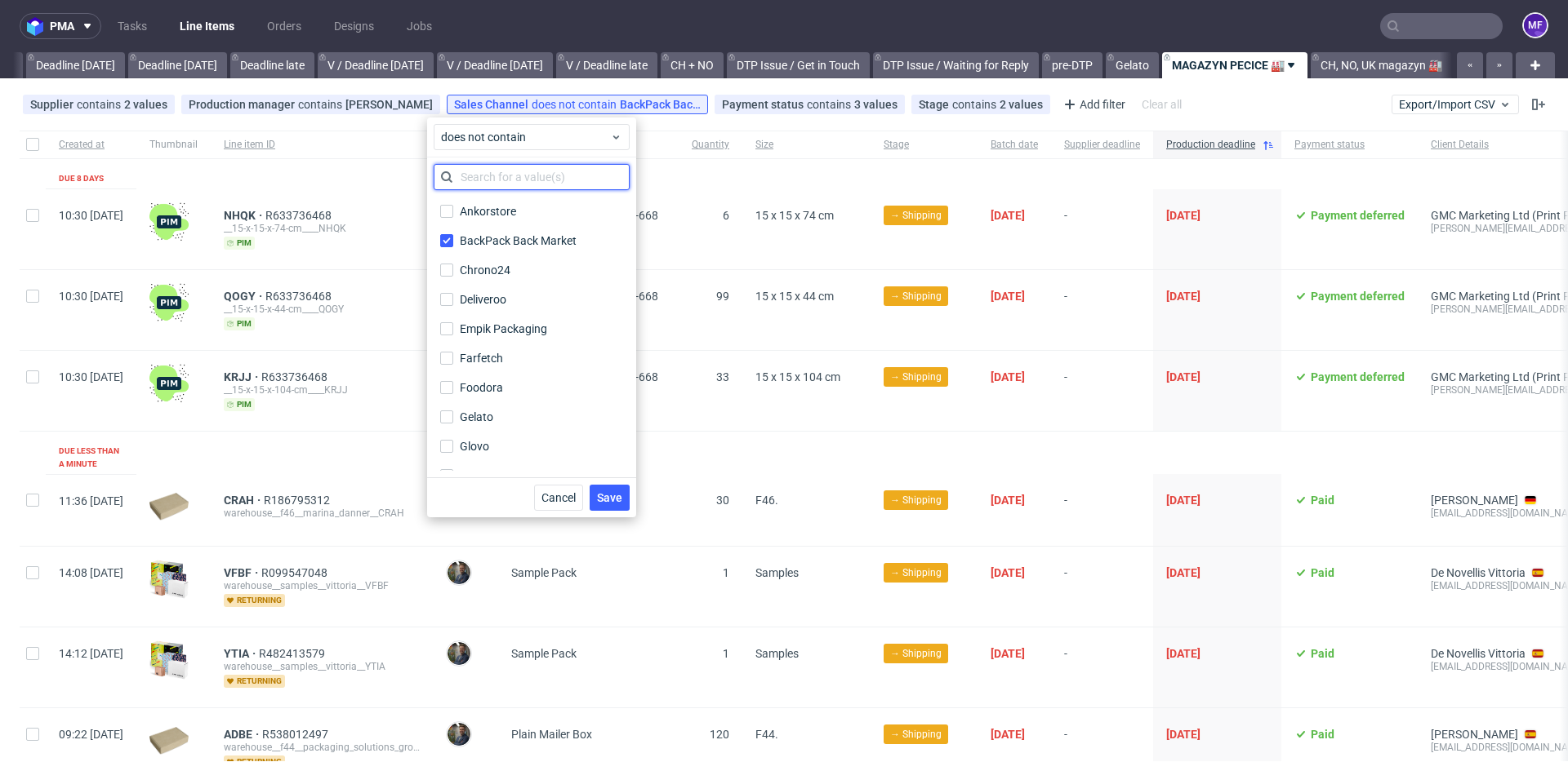
click at [487, 179] on input "text" at bounding box center [531, 177] width 196 height 26
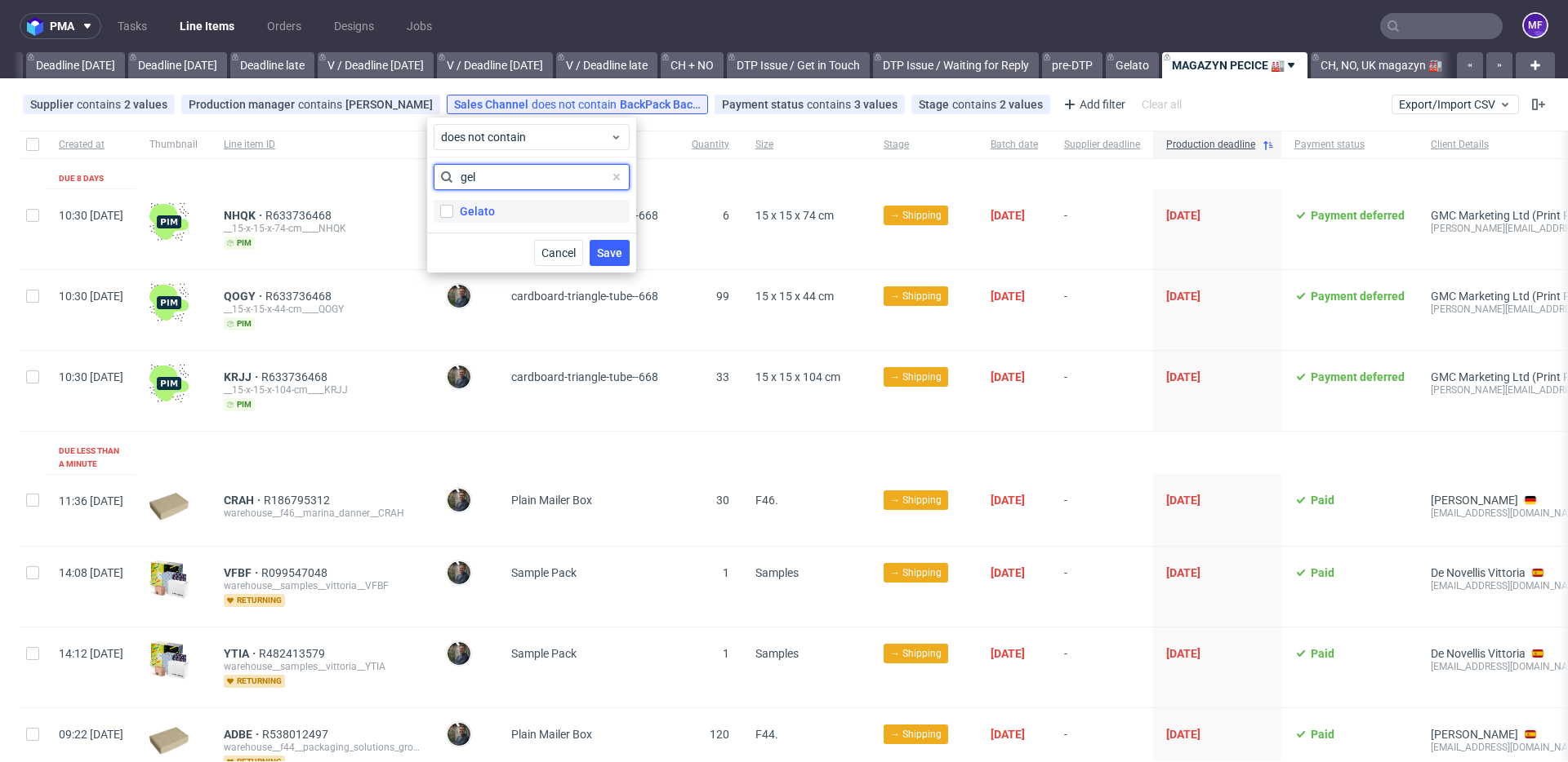
type input "gel"
click at [485, 214] on div "Gelato" at bounding box center [478, 211] width 35 height 17
click at [453, 214] on input "Gelato" at bounding box center [446, 211] width 13 height 13
checkbox input "true"
click at [601, 248] on span "Save" at bounding box center [609, 253] width 26 height 11
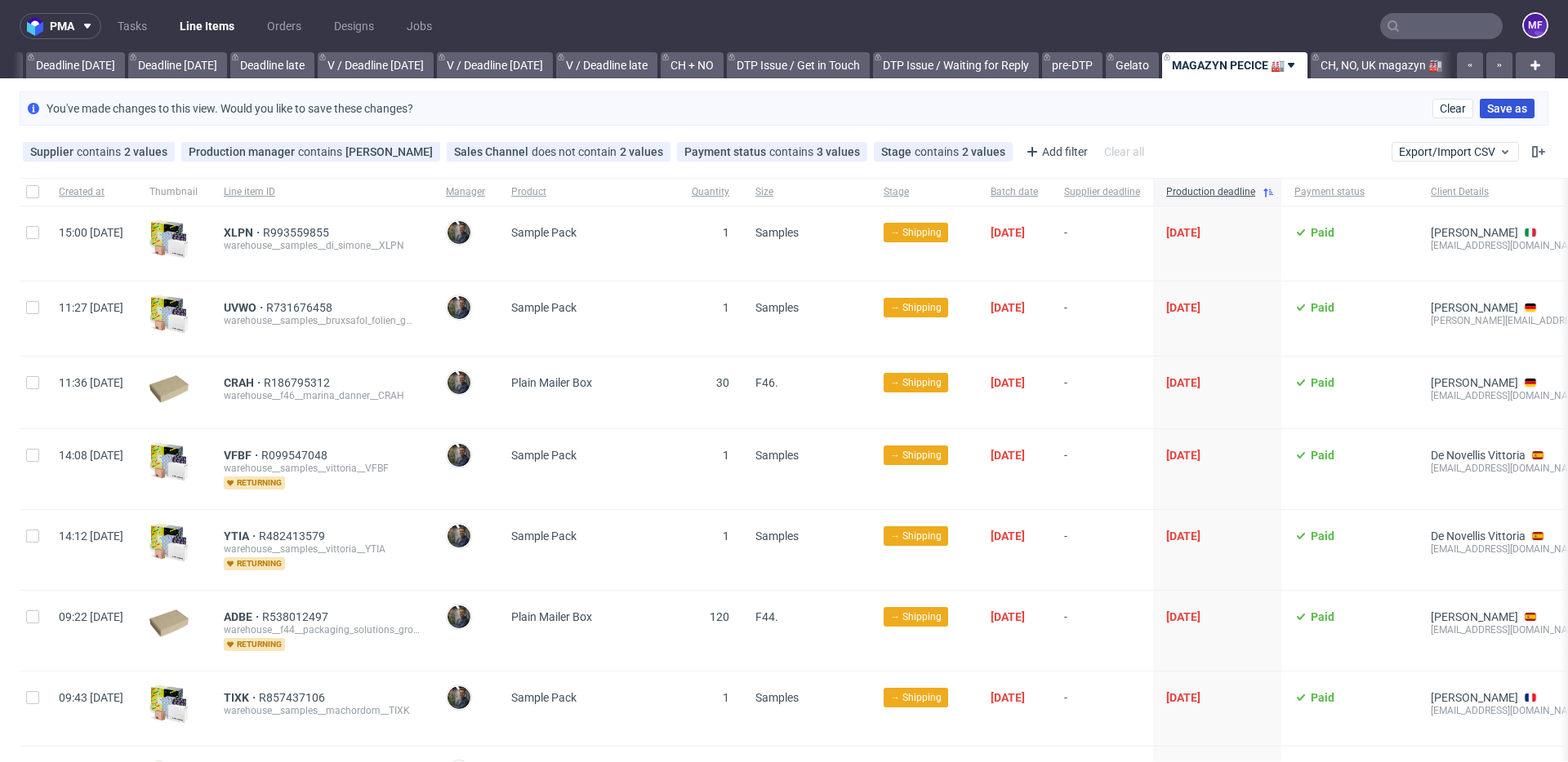
click at [1499, 110] on span "Save as" at bounding box center [1506, 108] width 40 height 11
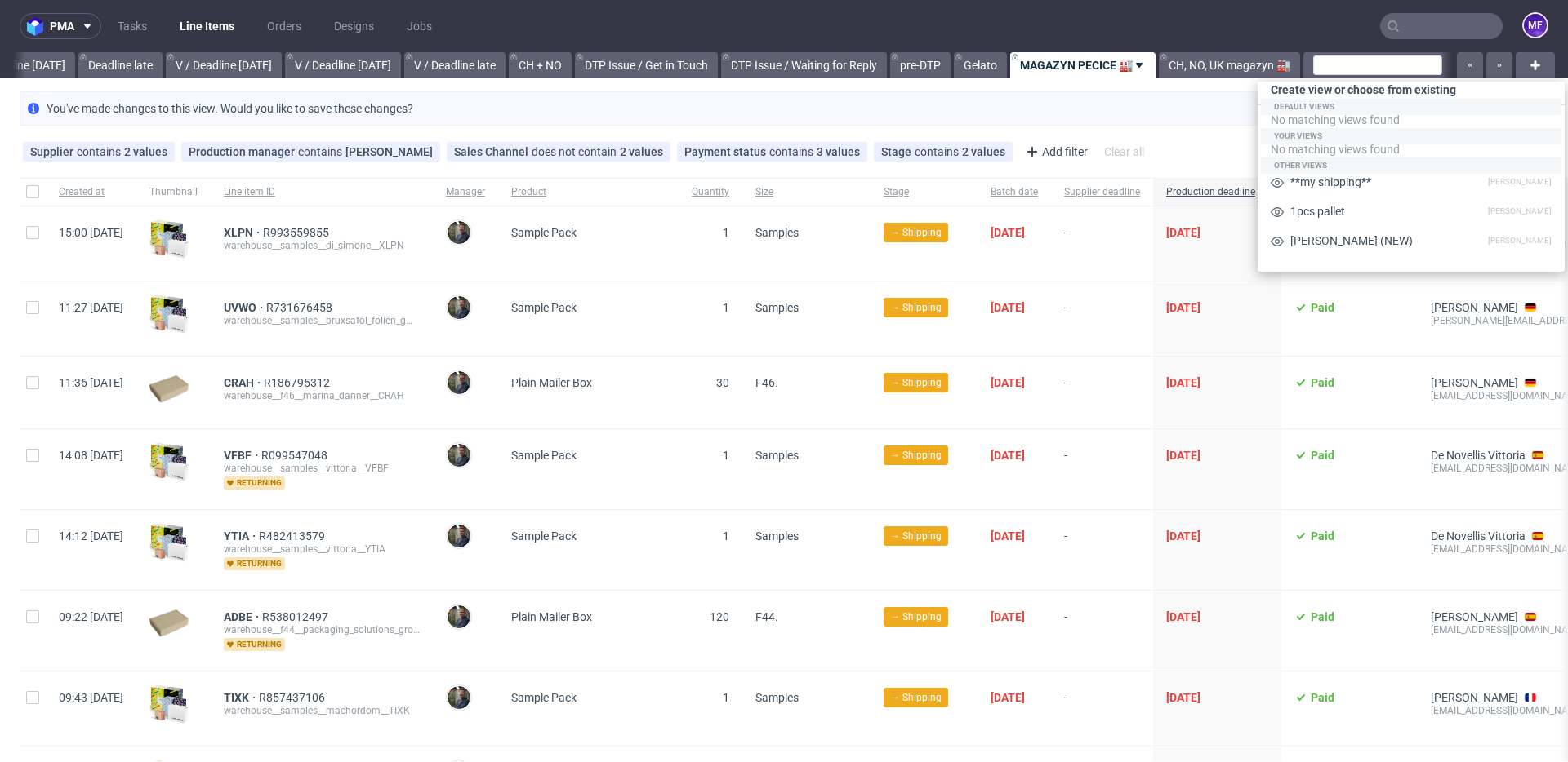
click at [1141, 64] on use at bounding box center [1139, 65] width 6 height 5
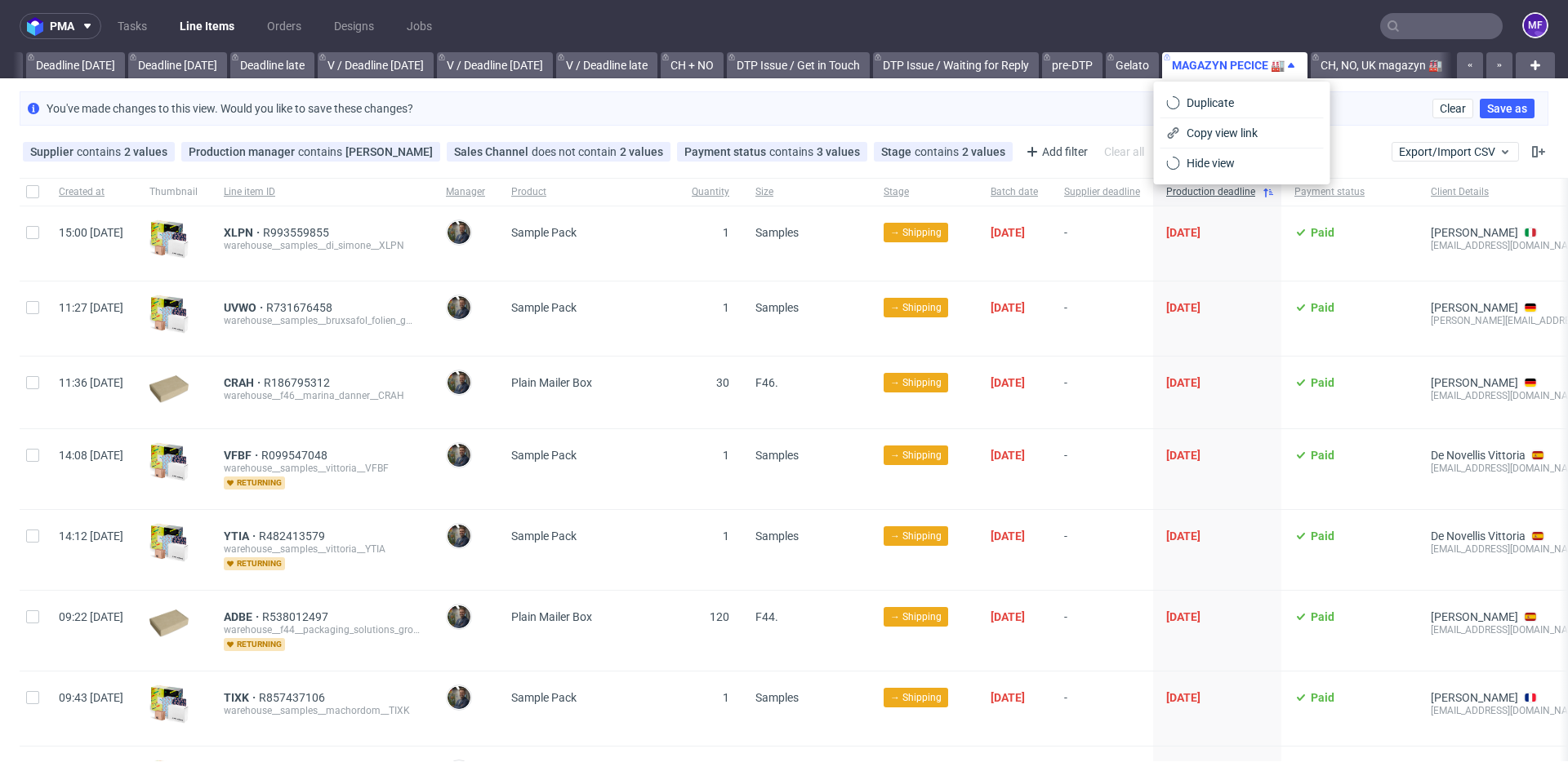
scroll to position [0, 1758]
click at [1074, 109] on div "You've made changes to this view. Would you like to save these changes? Clear S…" at bounding box center [784, 108] width 1529 height 34
click at [1440, 112] on span "Clear" at bounding box center [1453, 108] width 26 height 11
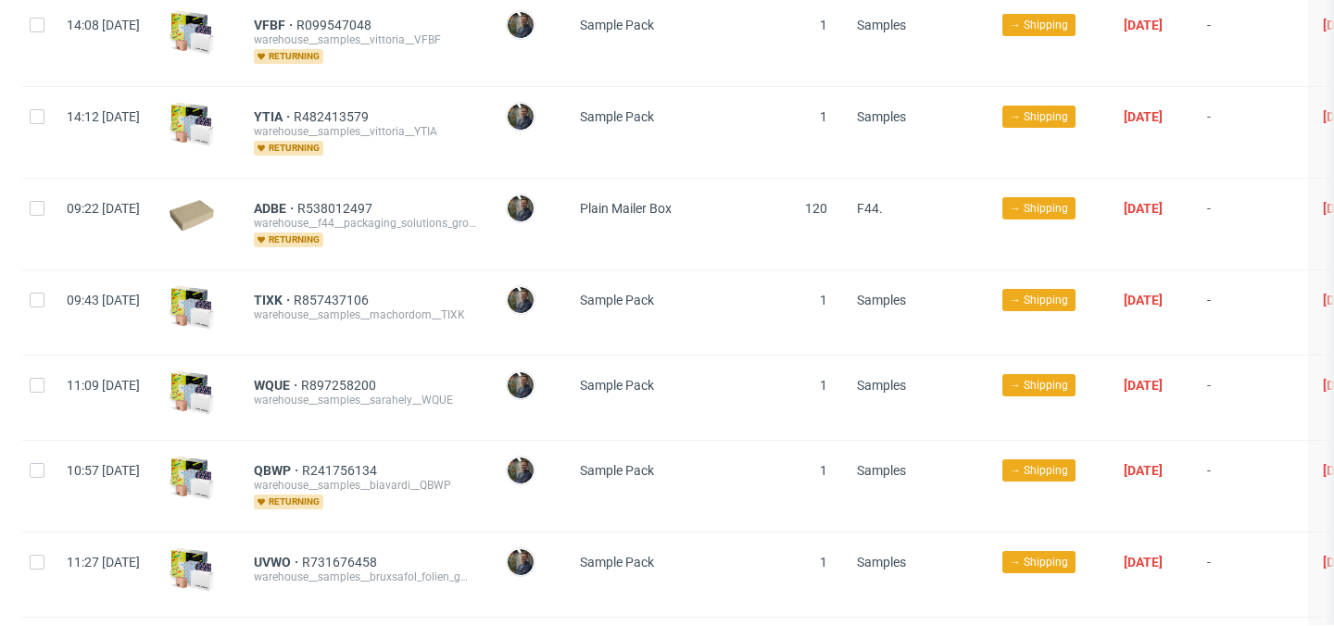
scroll to position [651, 0]
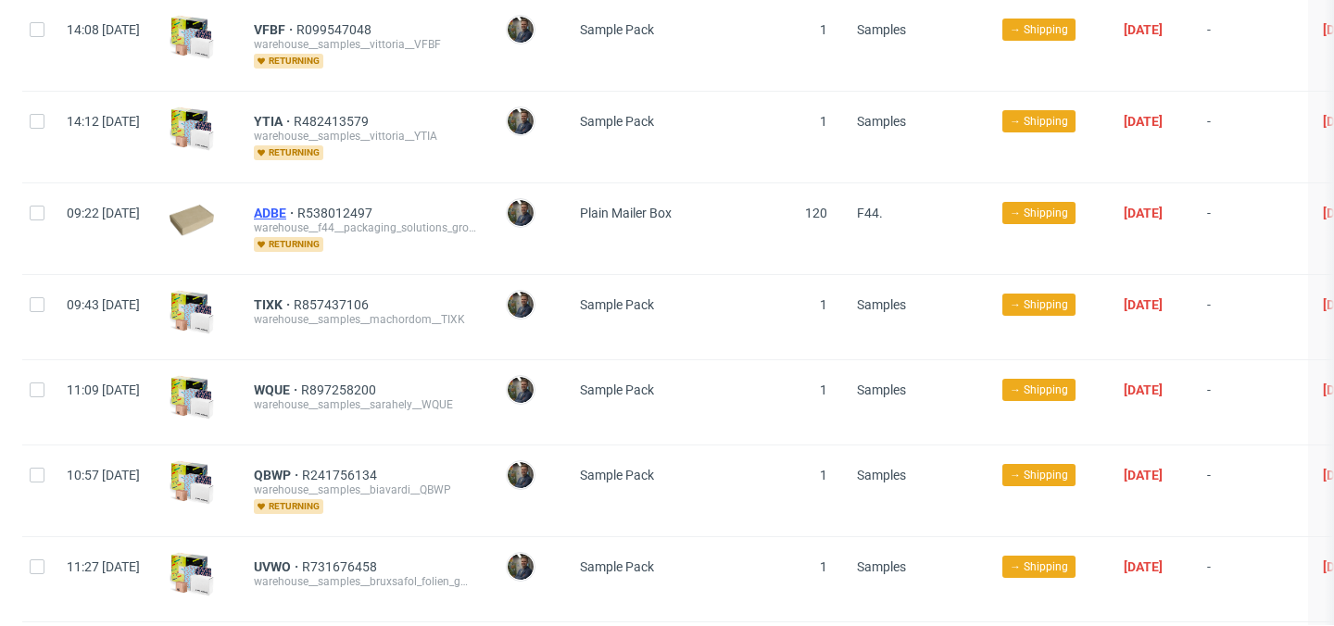
click at [297, 206] on span "ADBE" at bounding box center [276, 213] width 44 height 15
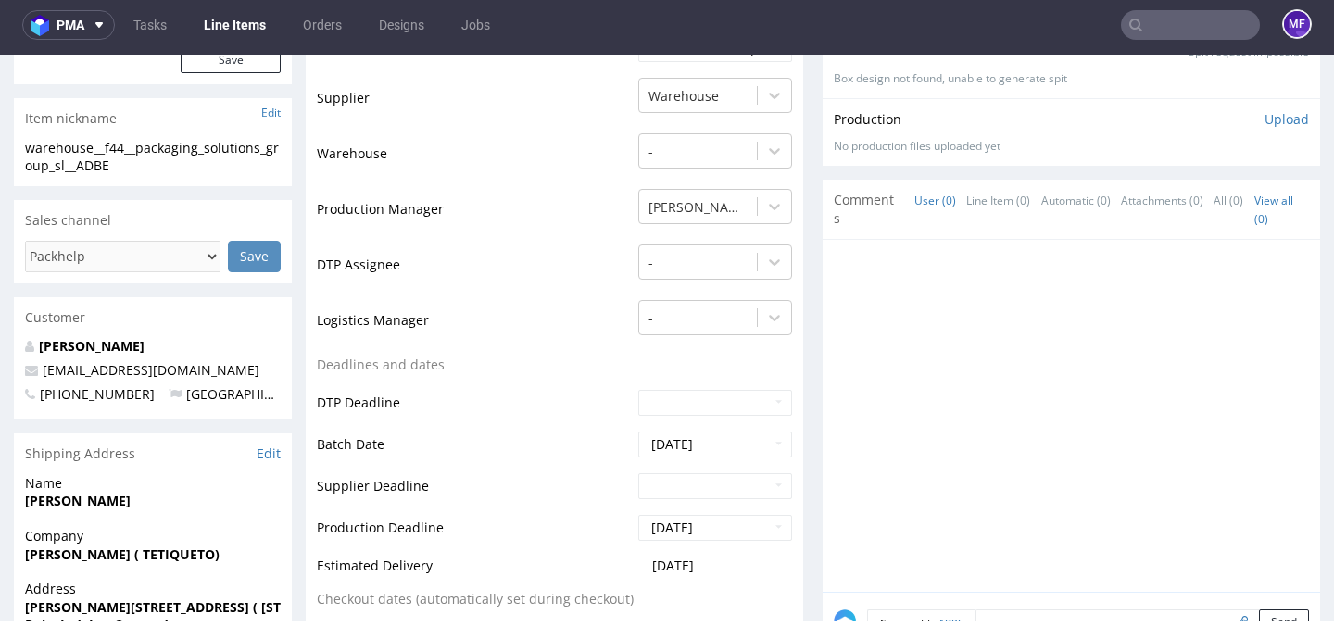
scroll to position [395, 0]
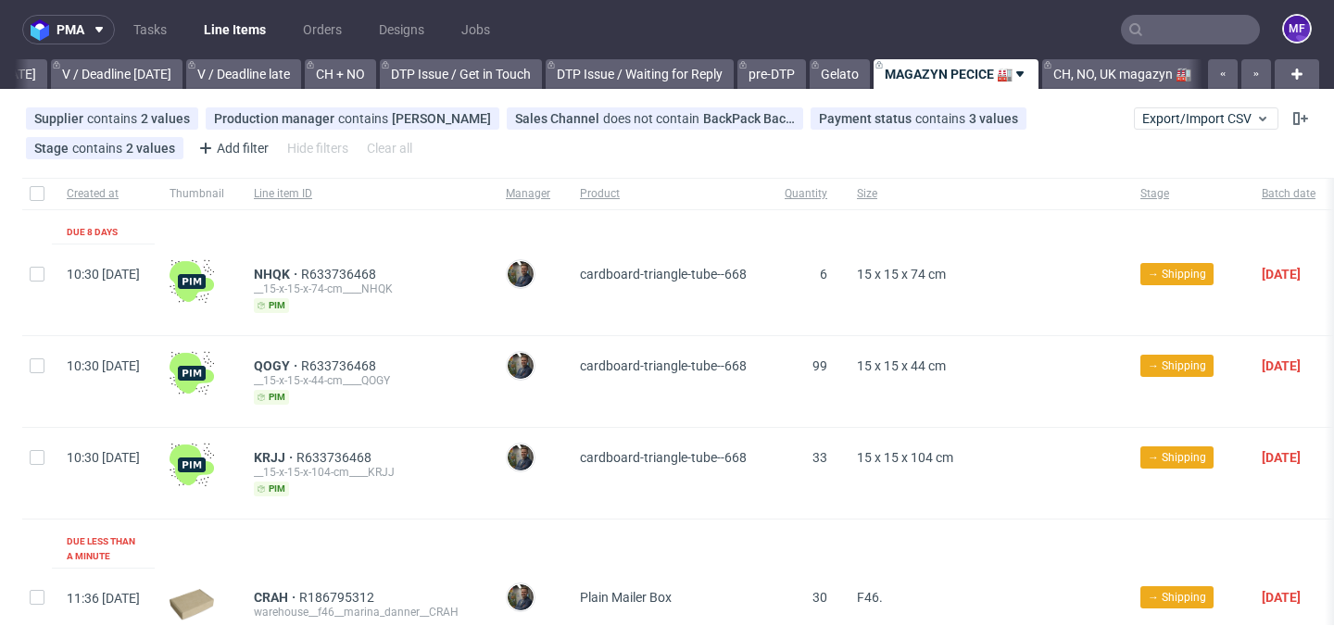
scroll to position [0, 2440]
click at [1100, 73] on link "CH, NO, UK magazyn 🏭" at bounding box center [1122, 74] width 160 height 30
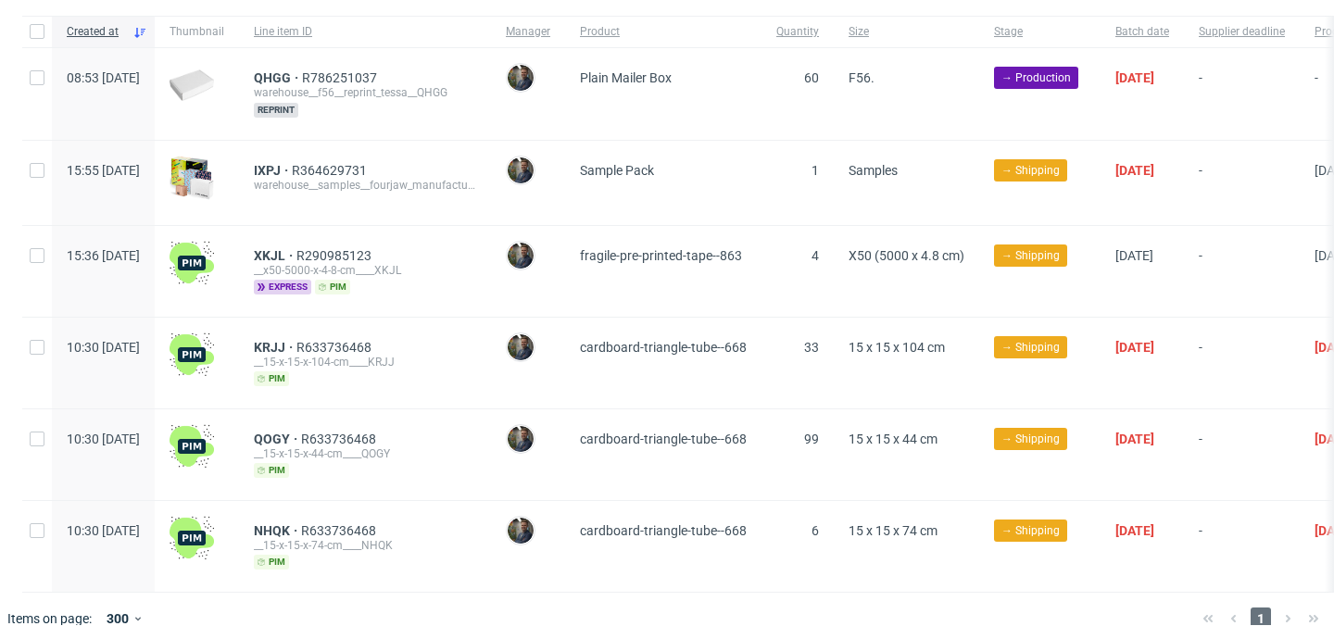
scroll to position [186, 0]
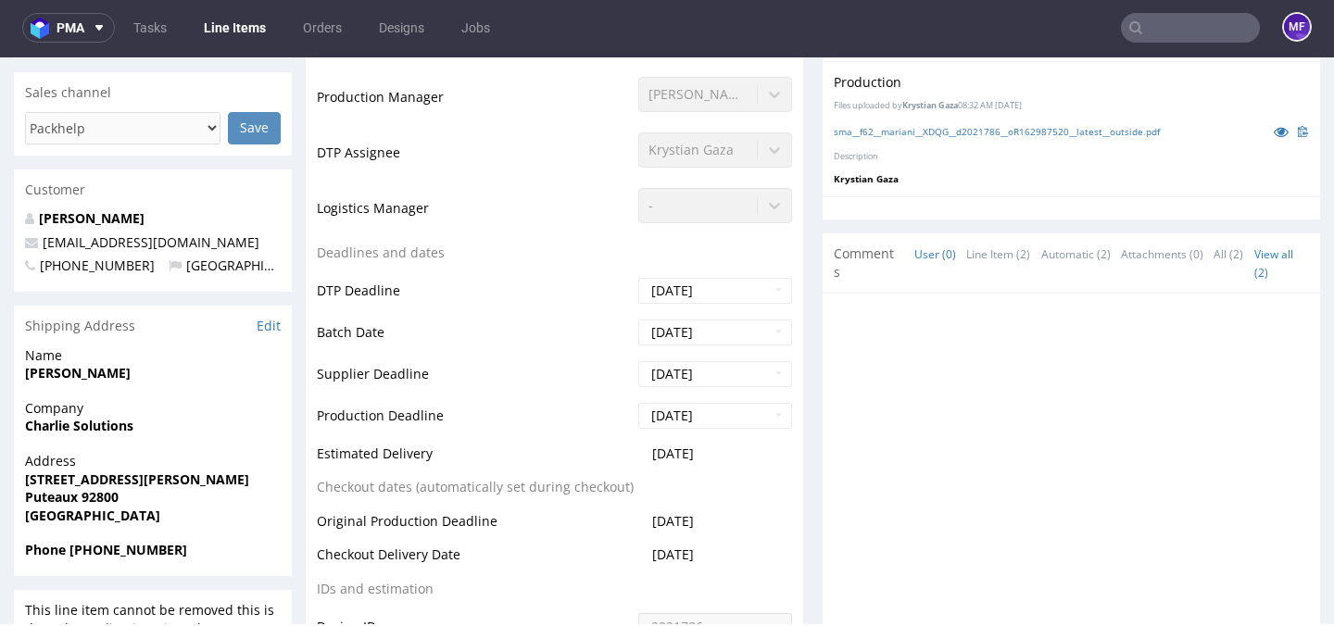
scroll to position [1, 0]
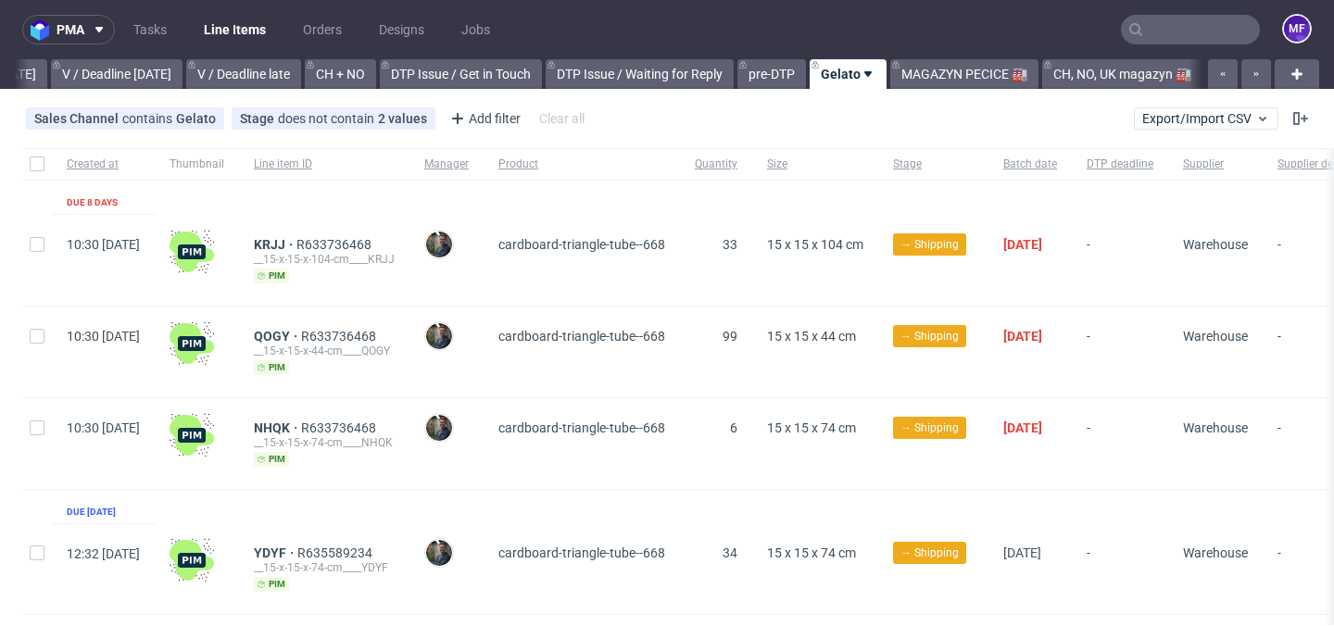
scroll to position [0, 2440]
click at [941, 67] on link "MAGAZYN PECICE 🏭" at bounding box center [965, 74] width 148 height 30
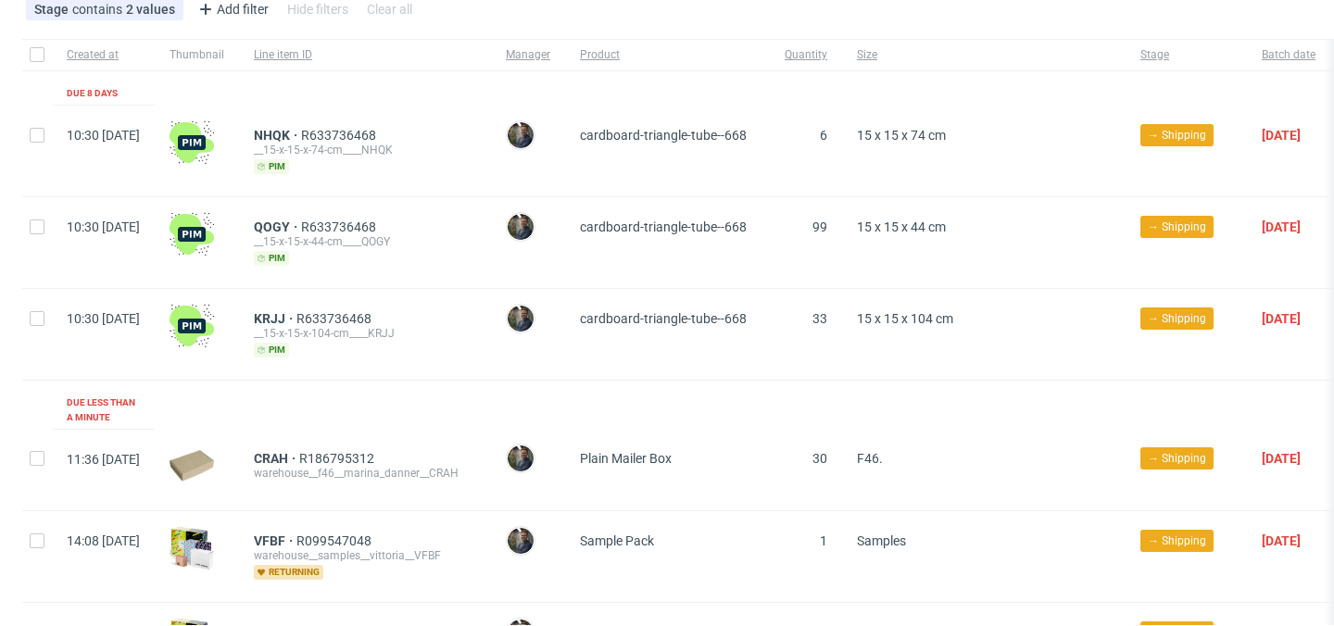
scroll to position [149, 0]
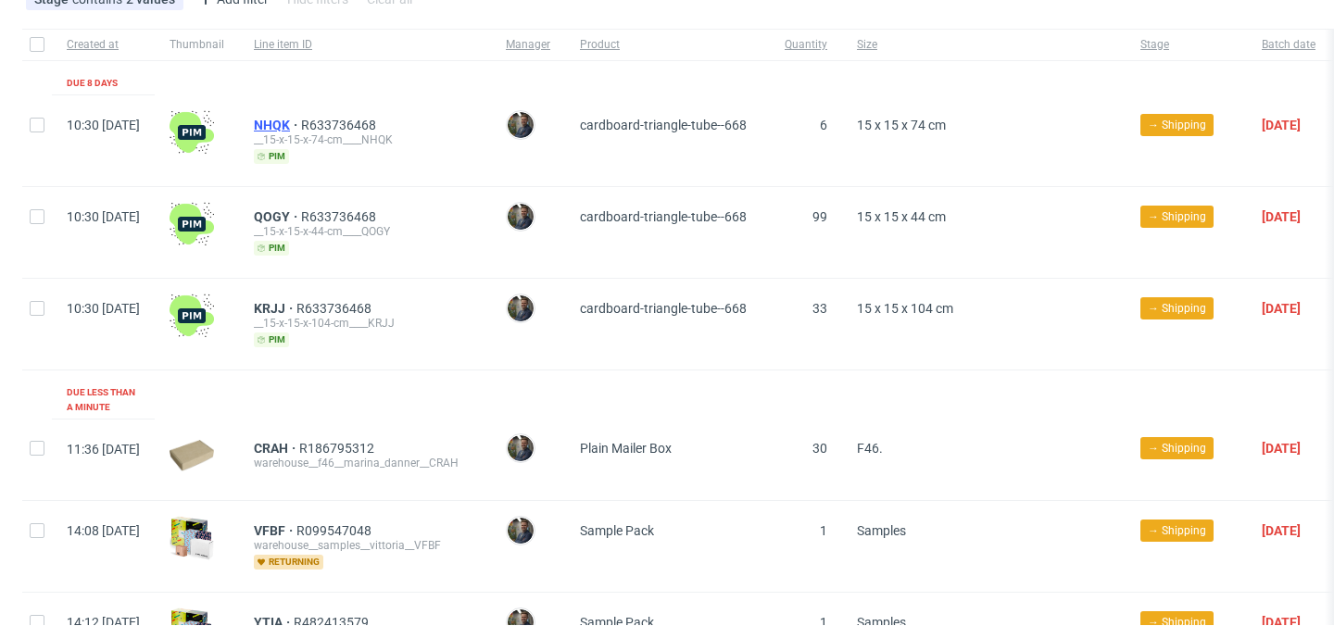
click at [301, 125] on span "NHQK" at bounding box center [277, 125] width 47 height 15
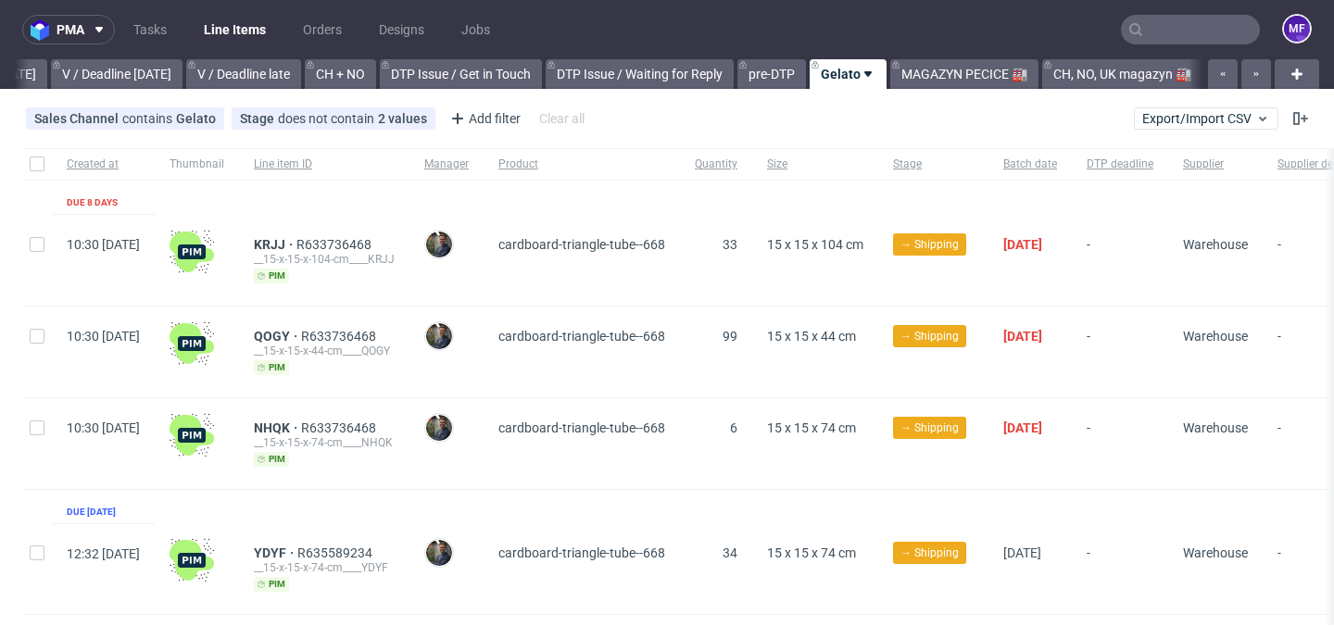
scroll to position [0, 2440]
click at [301, 335] on span "QOGY" at bounding box center [277, 336] width 47 height 15
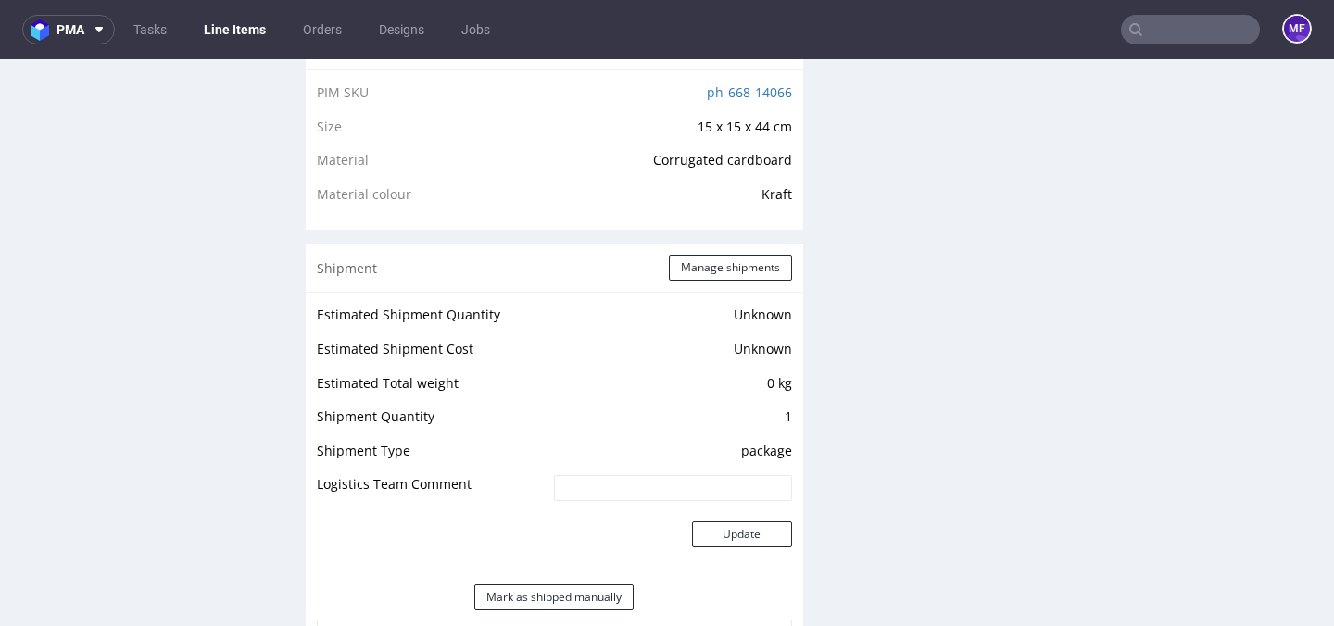
scroll to position [1358, 0]
click at [746, 265] on button "Manage shipments" at bounding box center [730, 267] width 123 height 26
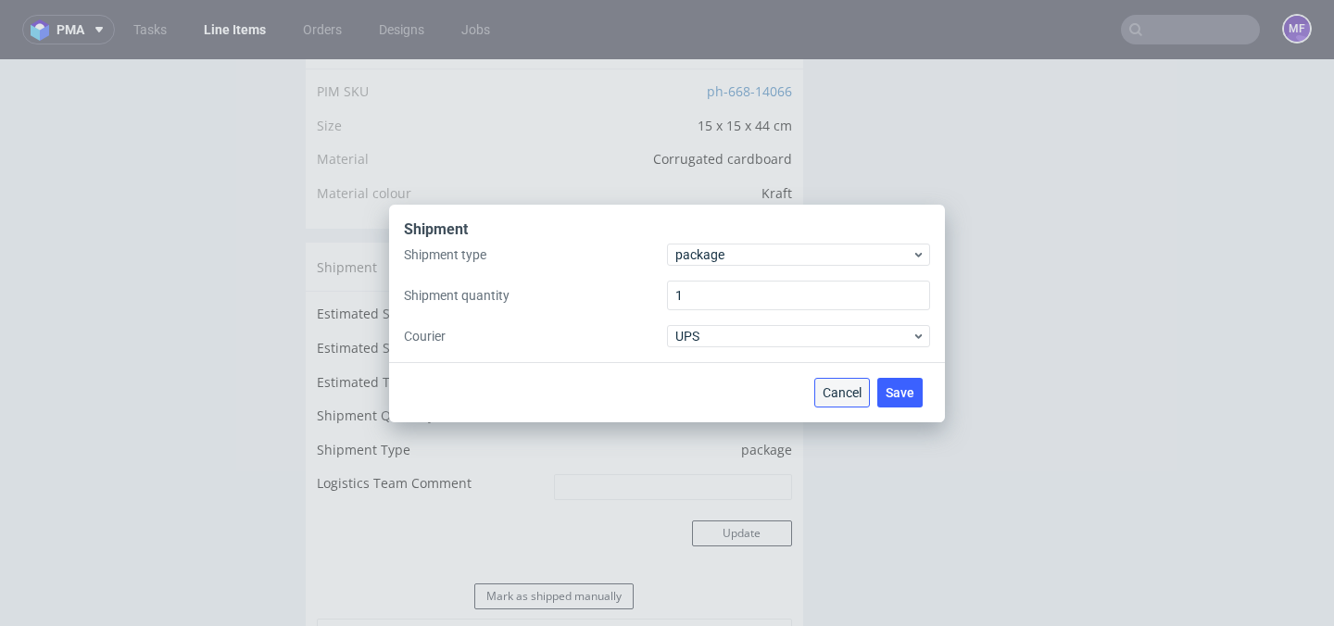
click at [840, 383] on button "Cancel" at bounding box center [843, 393] width 56 height 30
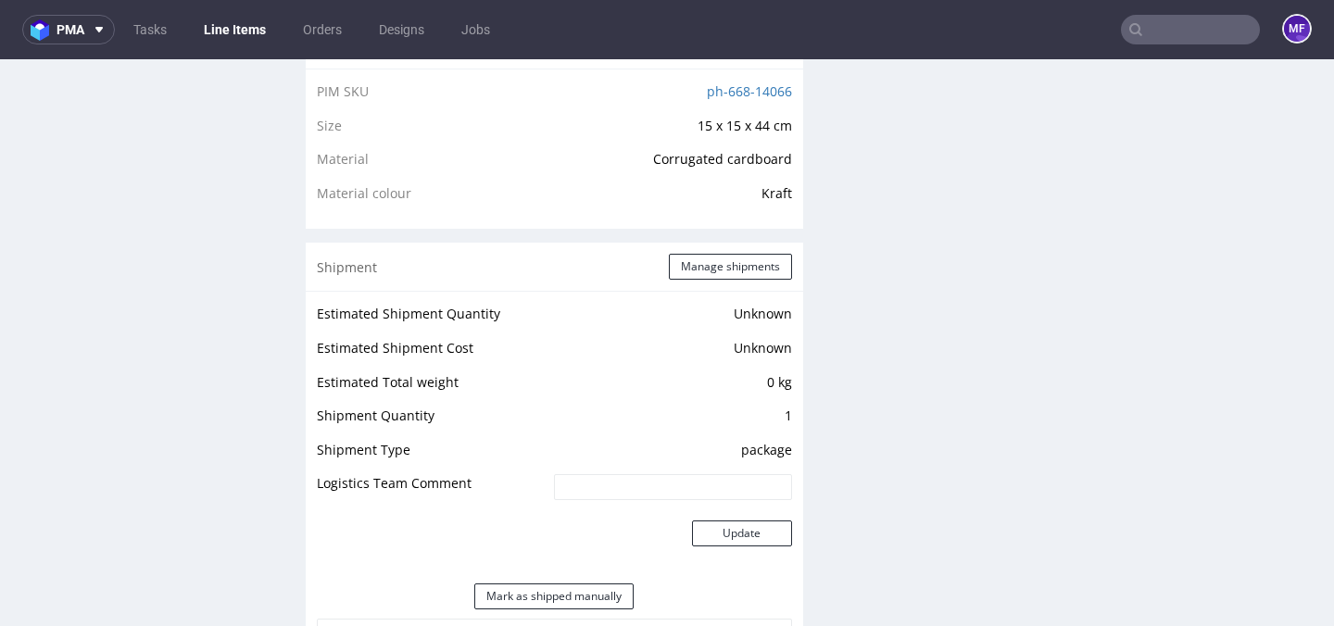
click at [1183, 414] on div "Production Files - Design Spit Spit request impossible Box design not found, un…" at bounding box center [1072, 335] width 498 height 2564
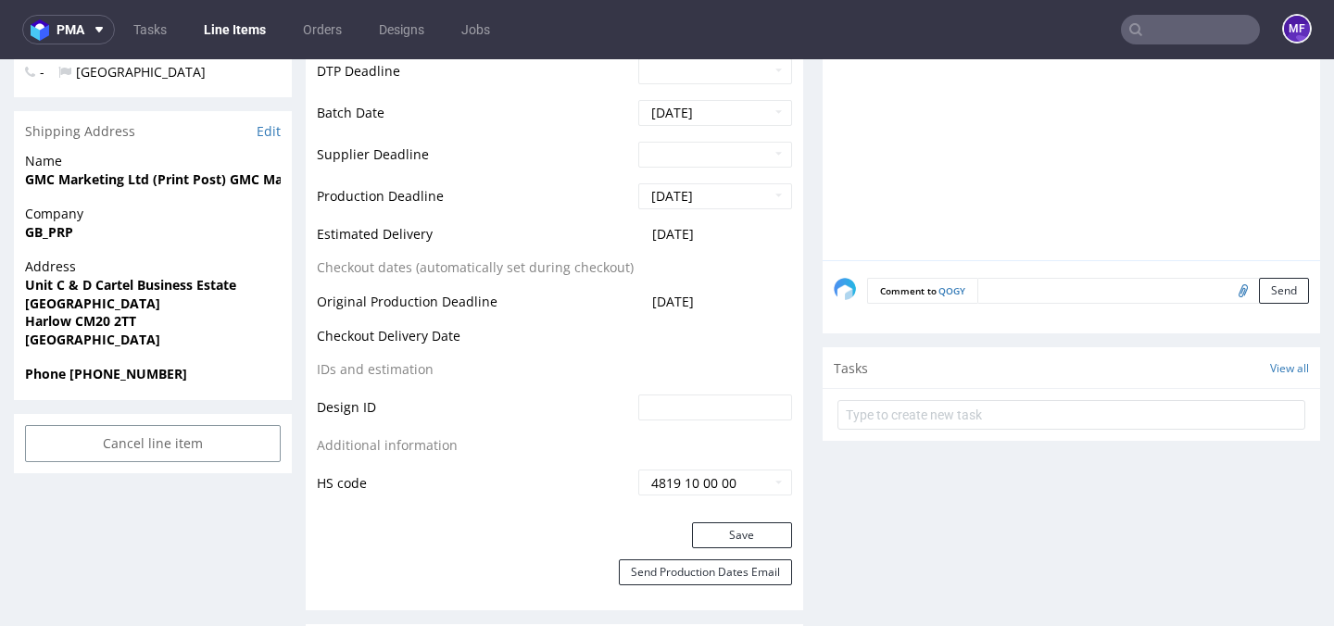
scroll to position [0, 0]
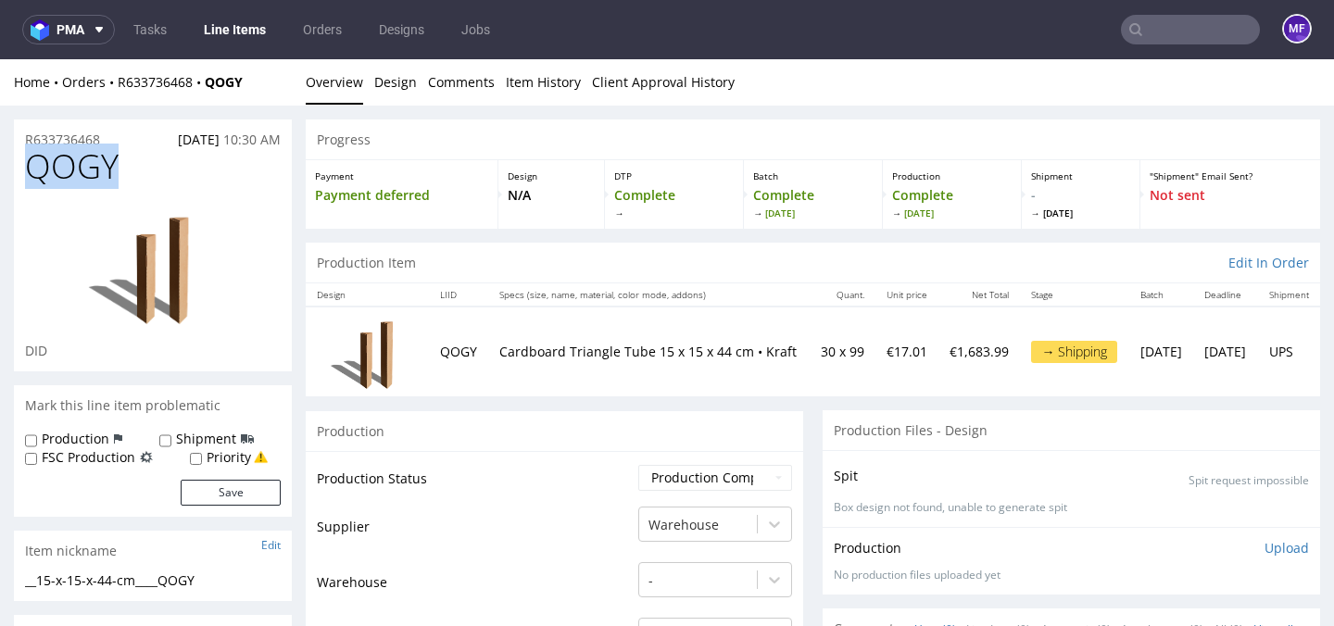
drag, startPoint x: 121, startPoint y: 172, endPoint x: 31, endPoint y: 177, distance: 90.9
click at [31, 177] on h1 "QOGY" at bounding box center [153, 166] width 256 height 37
copy span "QOGY"
